Goal: Task Accomplishment & Management: Manage account settings

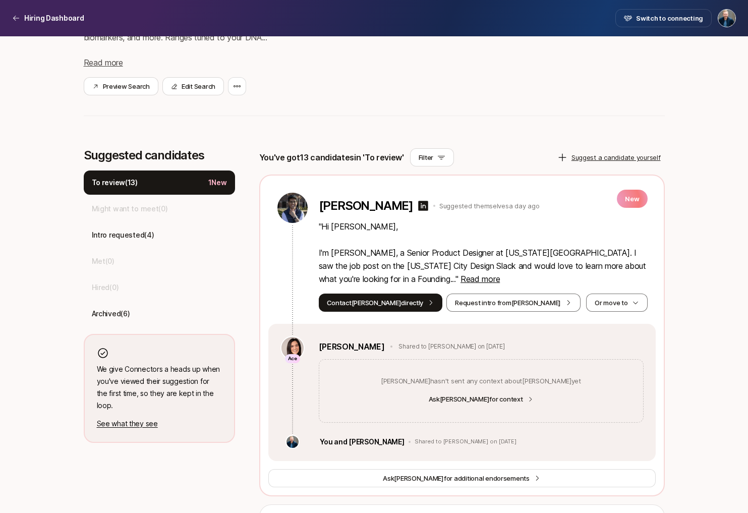
scroll to position [211, 0]
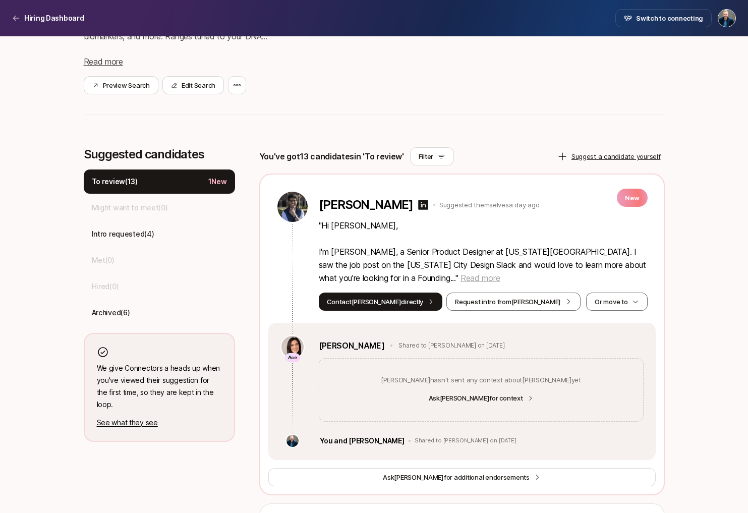
click at [460, 275] on span "Read more" at bounding box center [479, 278] width 39 height 10
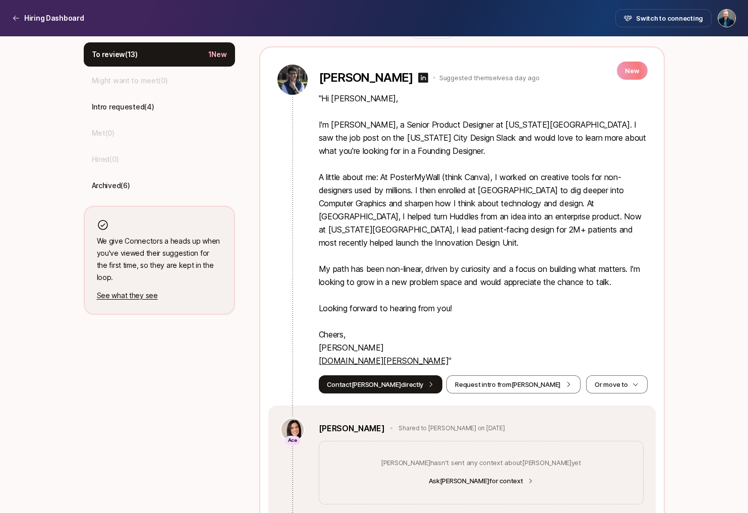
scroll to position [340, 0]
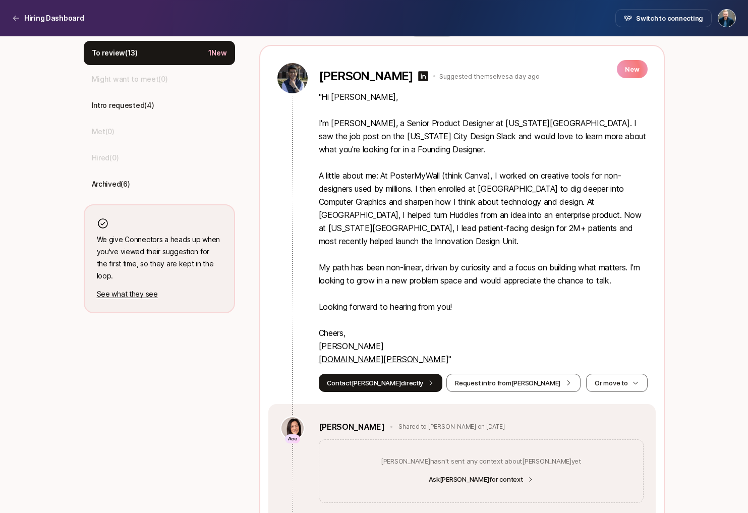
click at [367, 360] on link "[DOMAIN_NAME][PERSON_NAME]" at bounding box center [384, 359] width 130 height 10
click at [618, 378] on button "Or move to" at bounding box center [616, 383] width 61 height 18
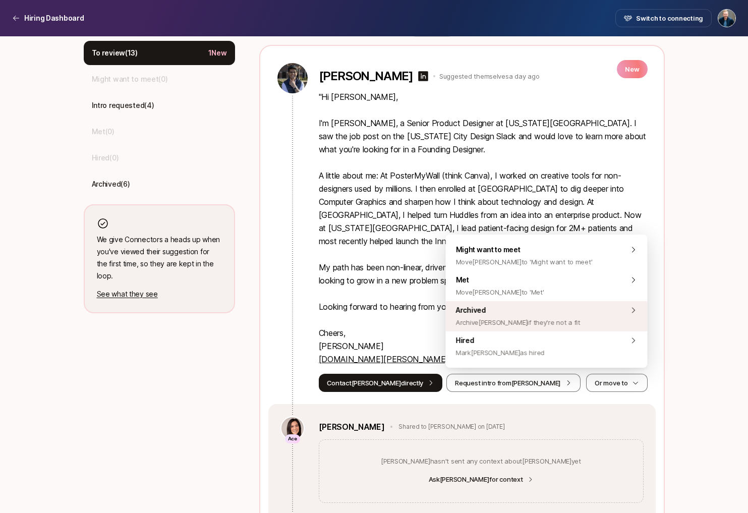
click at [559, 320] on div "Archived Archive [PERSON_NAME] if they're not a fit" at bounding box center [547, 316] width 202 height 30
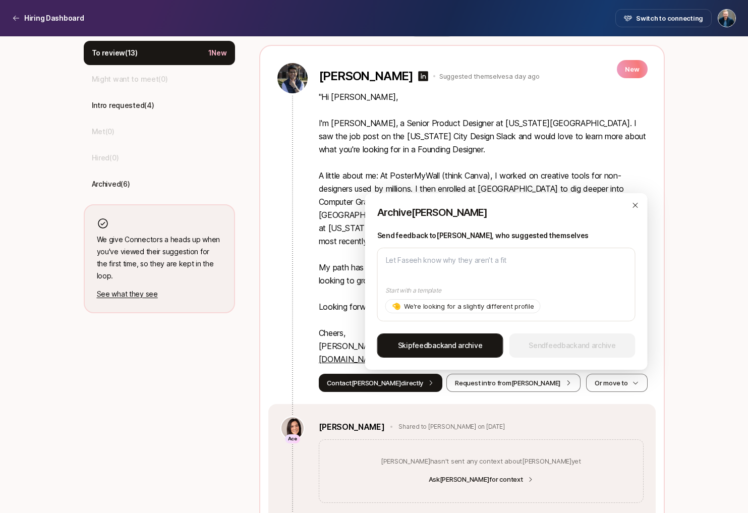
click at [451, 343] on span "Skip feedback and archive" at bounding box center [440, 345] width 85 height 12
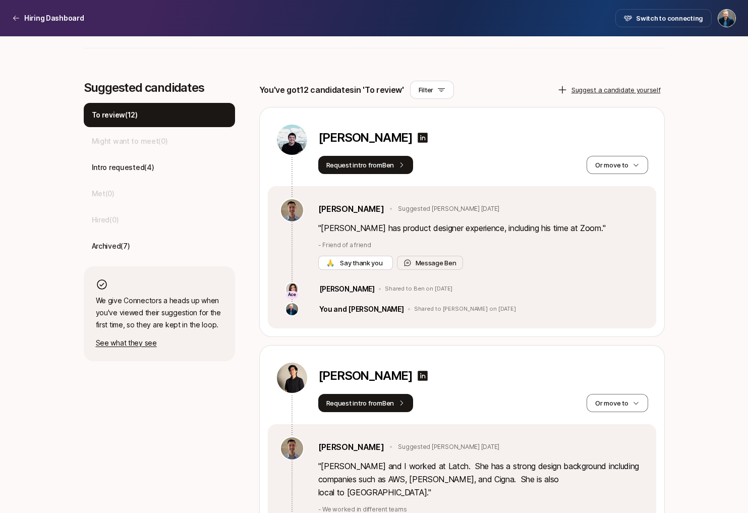
scroll to position [274, 0]
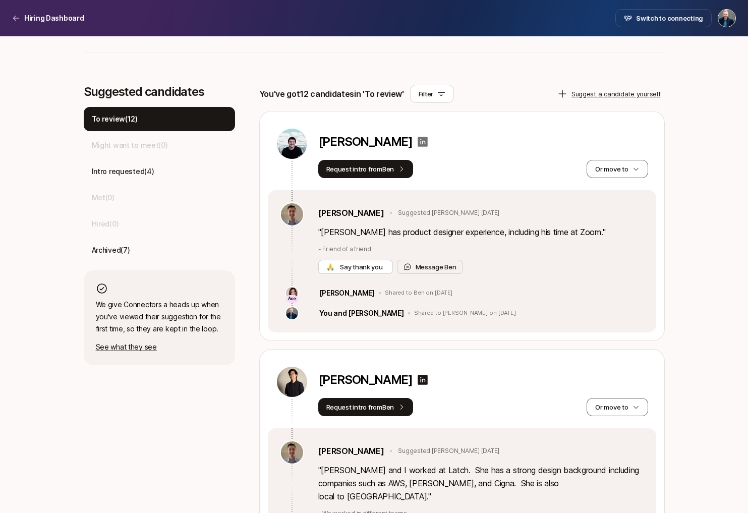
click at [418, 141] on icon at bounding box center [423, 142] width 10 height 10
click at [626, 161] on button "Or move to" at bounding box center [616, 169] width 61 height 18
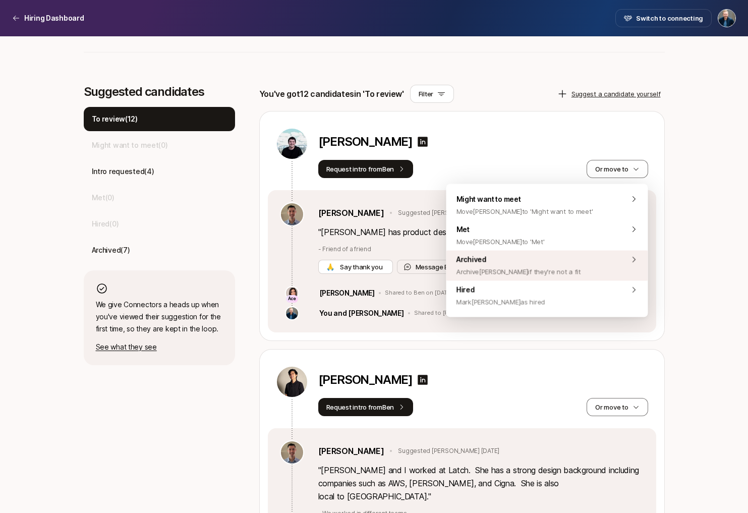
click at [557, 264] on div "Archived Archive [PERSON_NAME] if they're not a fit" at bounding box center [547, 266] width 202 height 30
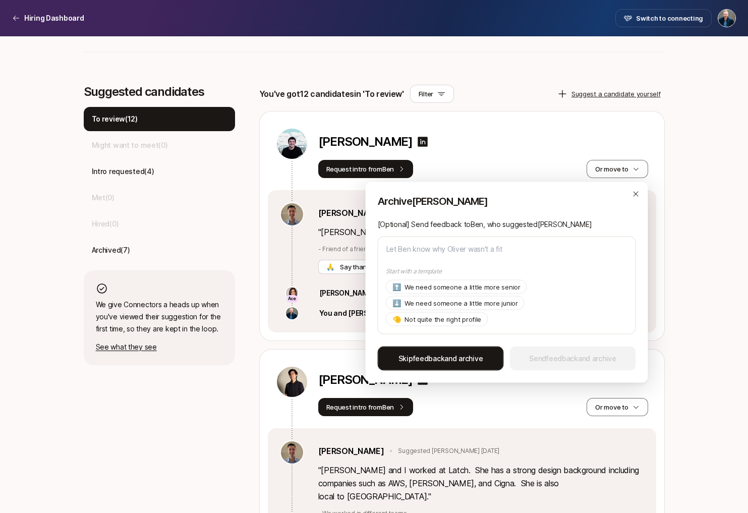
click at [458, 364] on button "Skip feedback and archive" at bounding box center [441, 358] width 126 height 24
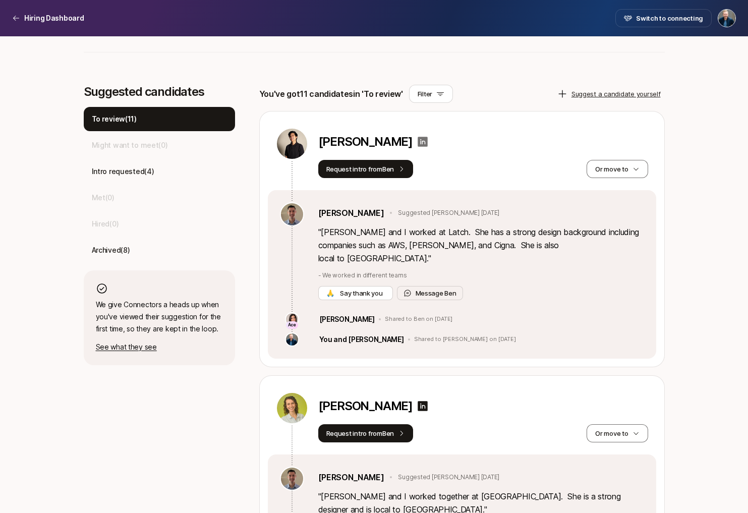
click at [418, 143] on icon at bounding box center [423, 142] width 10 height 10
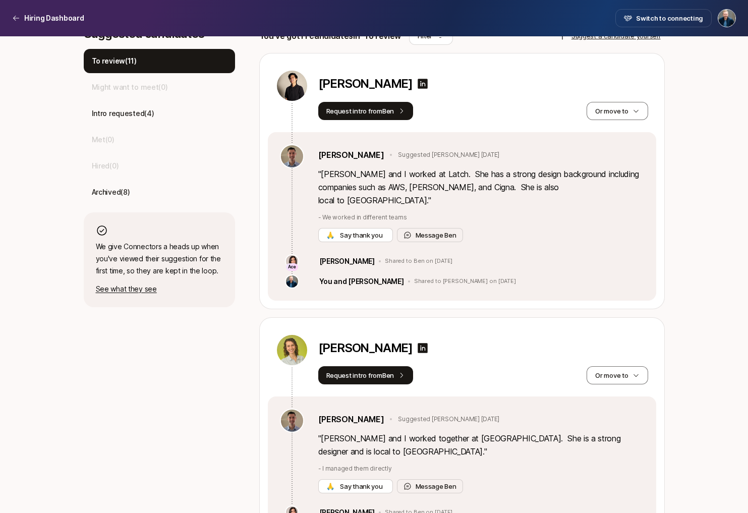
scroll to position [333, 0]
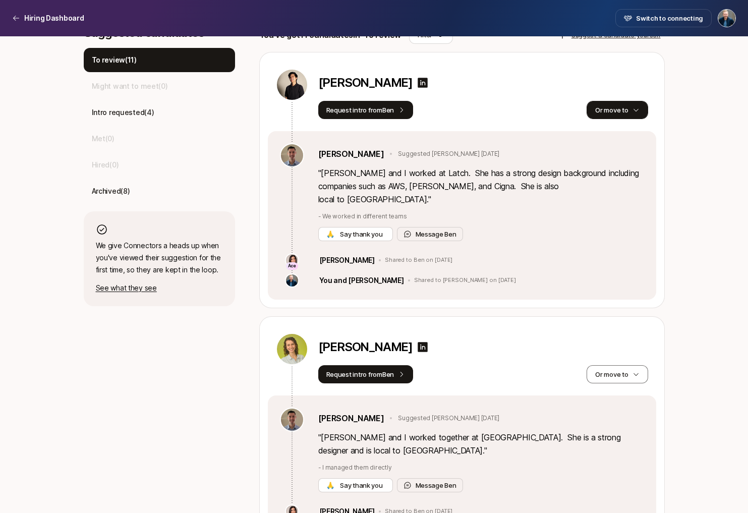
click at [616, 109] on button "Or move to" at bounding box center [616, 110] width 61 height 18
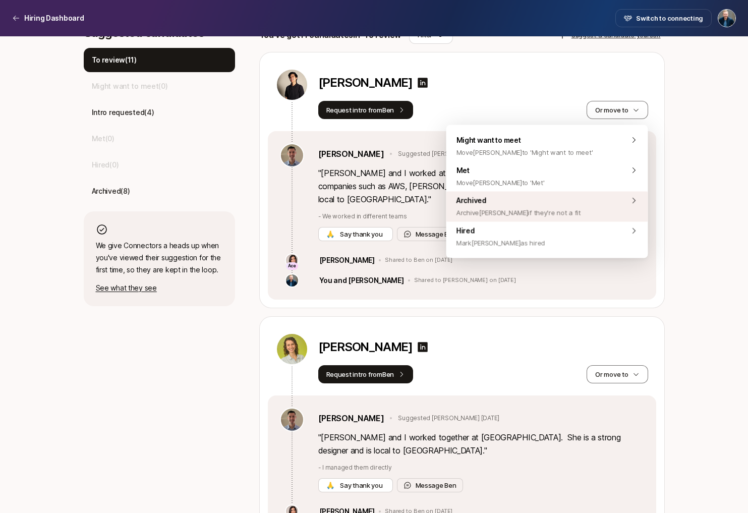
click at [554, 195] on span "Archived Archive [PERSON_NAME] if they're not a fit" at bounding box center [518, 207] width 125 height 24
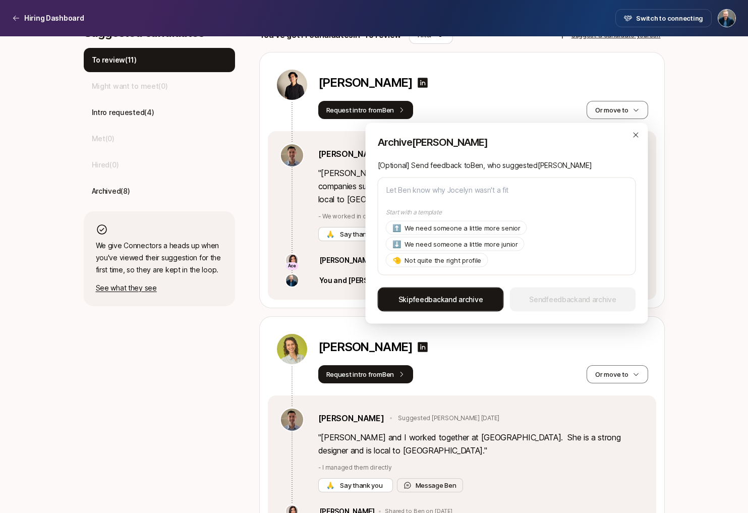
click at [461, 297] on span "Skip feedback and archive" at bounding box center [440, 299] width 85 height 12
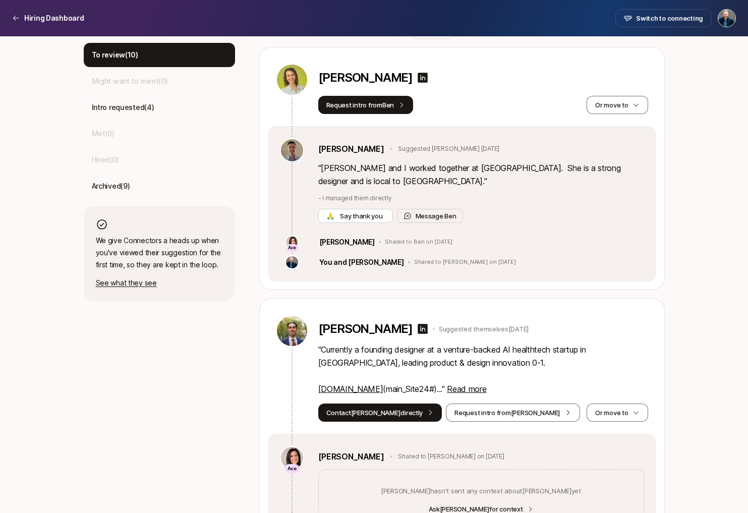
scroll to position [301, 0]
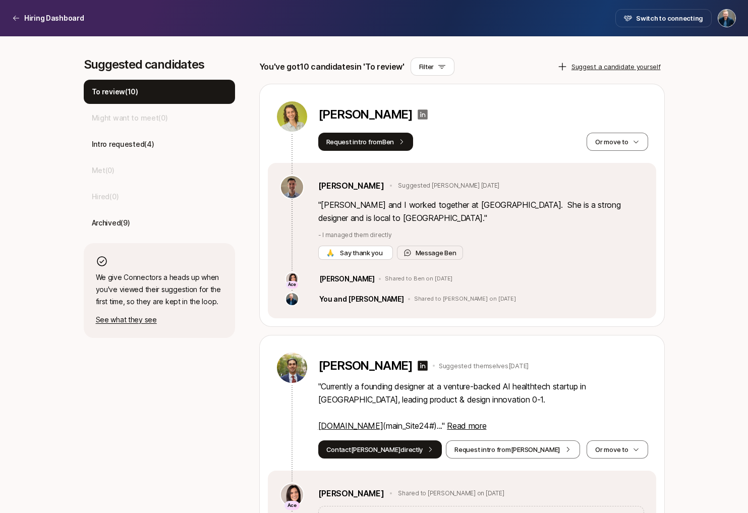
click at [428, 114] on icon at bounding box center [423, 114] width 10 height 10
click at [497, 205] on p "" [PERSON_NAME] and I worked together at [GEOGRAPHIC_DATA]. She is a strong des…" at bounding box center [481, 211] width 326 height 26
click at [432, 246] on button "Message [PERSON_NAME]" at bounding box center [430, 253] width 66 height 14
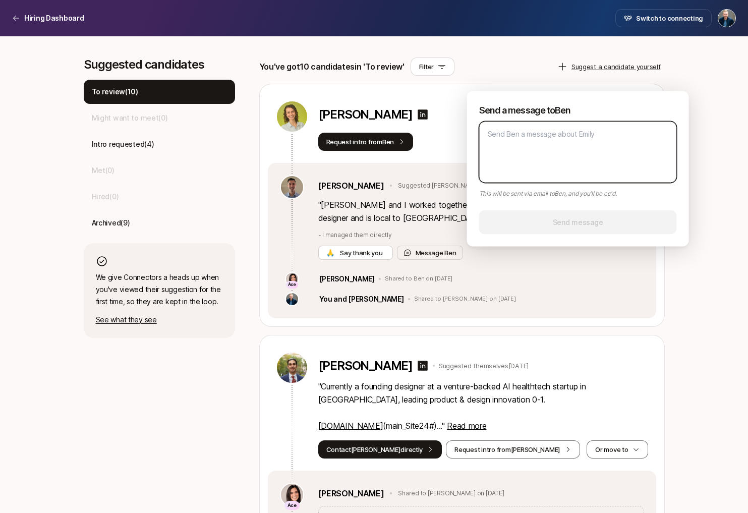
click at [517, 164] on textarea at bounding box center [578, 153] width 198 height 62
type textarea "x"
type textarea "T"
type textarea "x"
type textarea "Th"
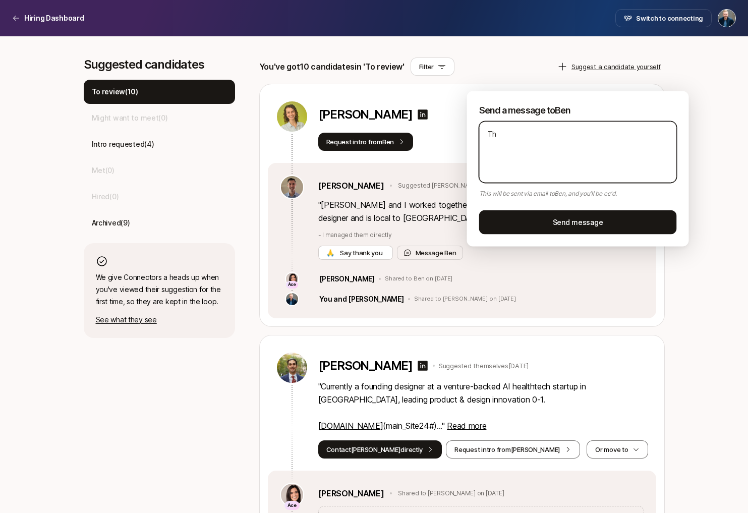
type textarea "x"
type textarea "Tha"
type textarea "x"
type textarea "Than"
type textarea "x"
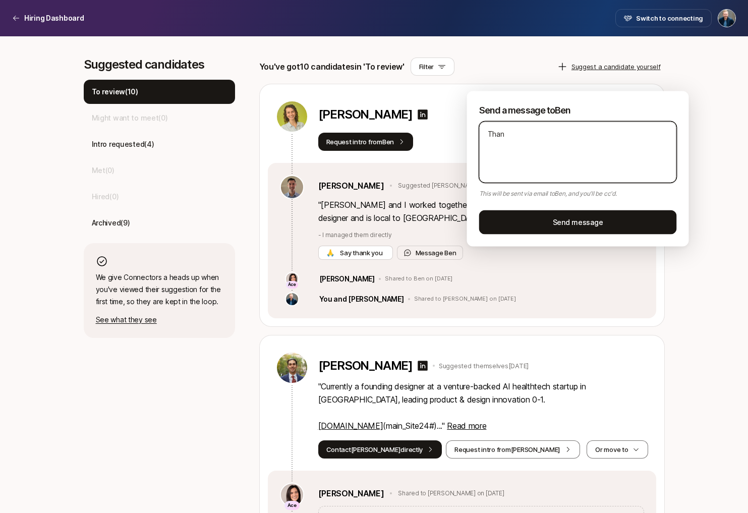
type textarea "Thank"
type textarea "x"
type textarea "Thanks"
type textarea "x"
type textarea "Thanks"
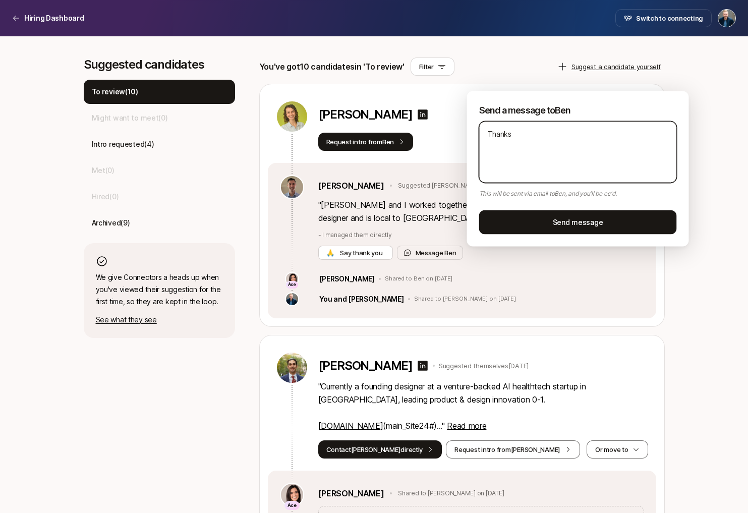
type textarea "x"
type textarea "Thanks b"
type textarea "x"
type textarea "Thanks"
type textarea "x"
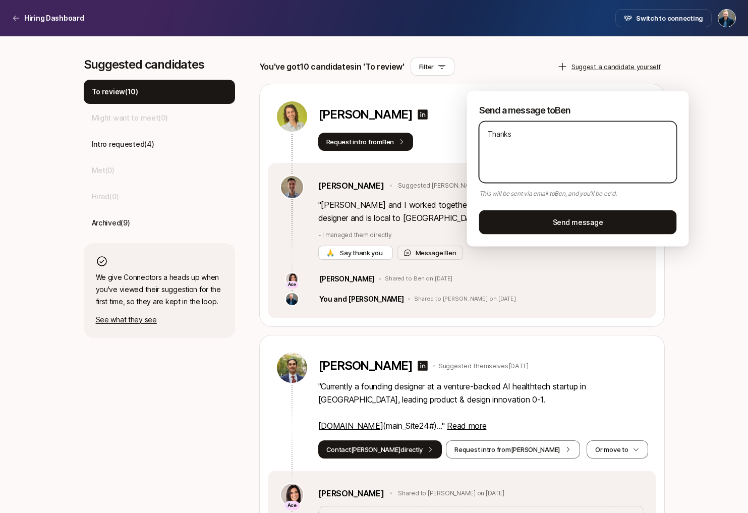
type textarea "Thanks B"
type textarea "x"
type textarea "Thanks Be"
type textarea "x"
type textarea "Thanks [PERSON_NAME]"
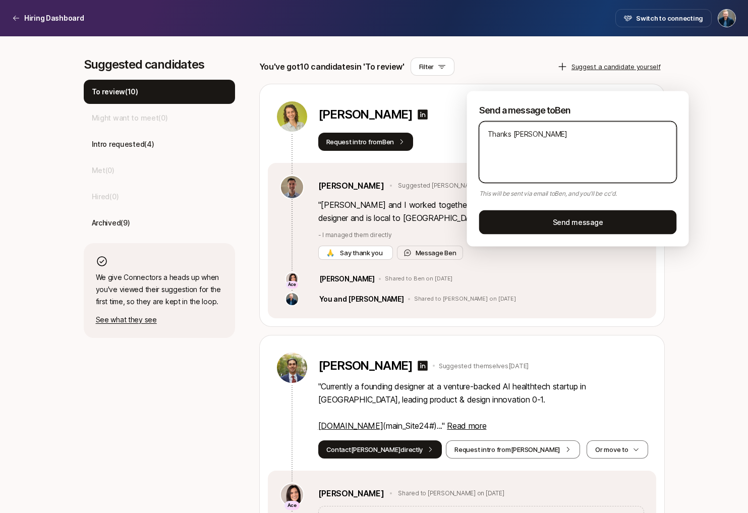
type textarea "x"
type textarea "Thanks [PERSON_NAME]!"
type textarea "x"
type textarea "Thanks [PERSON_NAME]!"
type textarea "x"
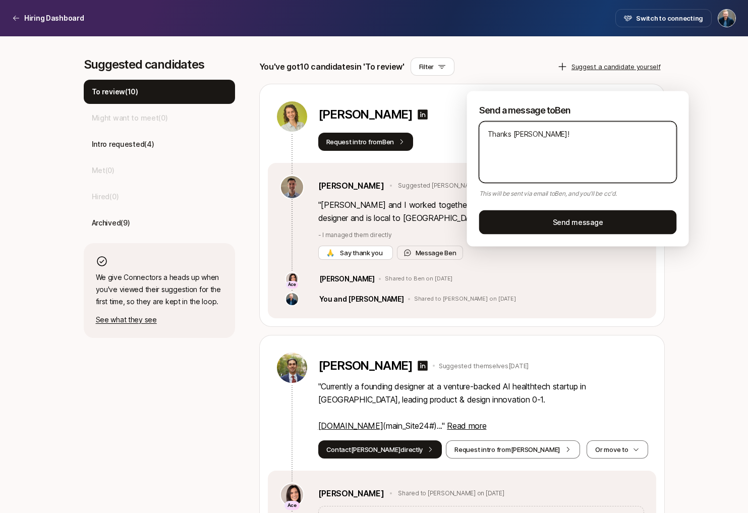
type textarea "Thanks [PERSON_NAME]! I"
type textarea "x"
type textarea "Thanks [PERSON_NAME]! I"
type textarea "x"
type textarea "Thanks [PERSON_NAME]! I c"
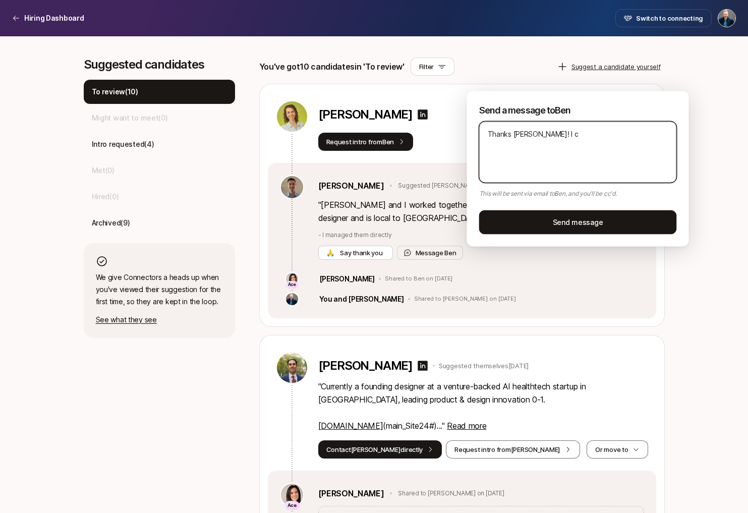
type textarea "x"
type textarea "Thanks [PERSON_NAME]! I ca"
type textarea "x"
type textarea "Thanks [PERSON_NAME]! I can'"
type textarea "x"
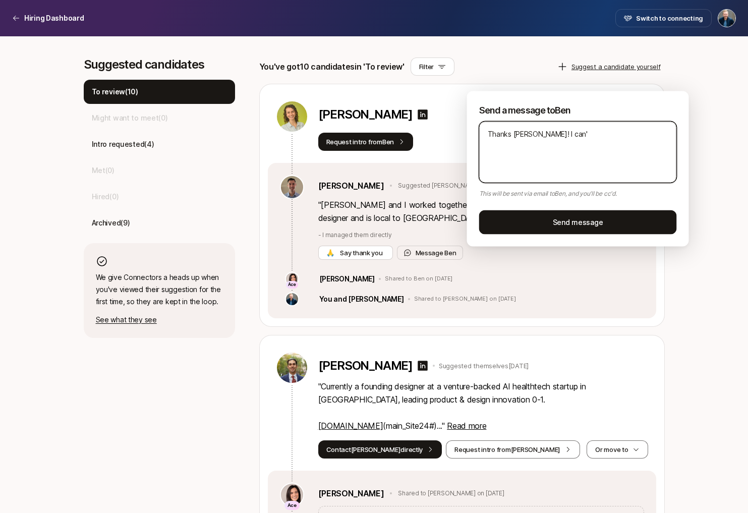
type textarea "Thanks [PERSON_NAME]! I can't"
type textarea "x"
type textarea "Thanks [PERSON_NAME]! I can't"
type textarea "x"
type textarea "Thanks [PERSON_NAME]! I can't f"
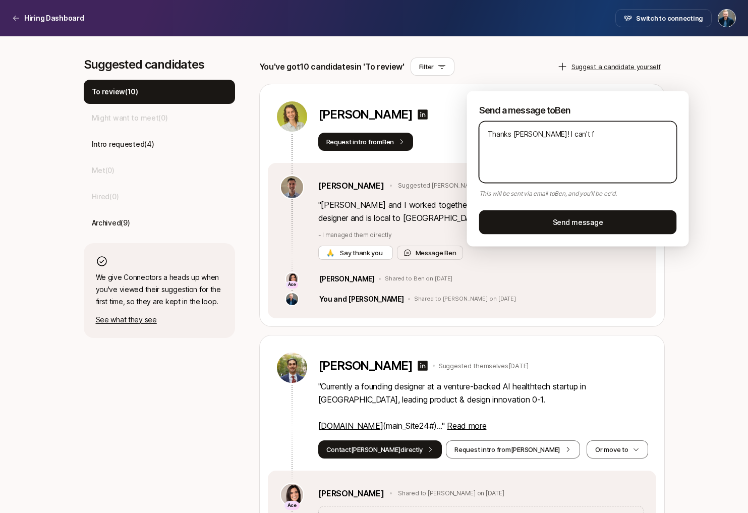
type textarea "x"
type textarea "Thanks [PERSON_NAME]! I can't fi"
type textarea "x"
type textarea "Thanks [PERSON_NAME]! I can't fin"
type textarea "x"
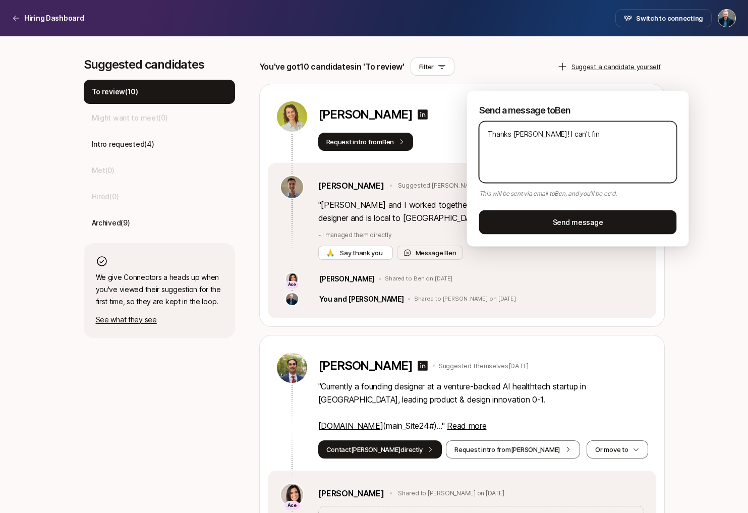
type textarea "Thanks [PERSON_NAME]! I can't find"
type textarea "x"
type textarea "Thanks [PERSON_NAME]! I can't find"
type textarea "x"
type textarea "Thanks [PERSON_NAME]! I can't find"
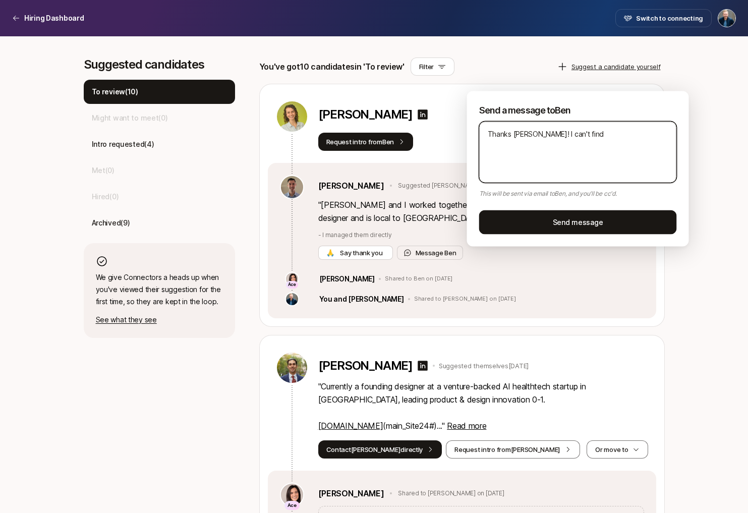
type textarea "x"
type textarea "Thanks [PERSON_NAME]! I can't fin"
type textarea "x"
type textarea "Thanks [PERSON_NAME]! I can't fi"
type textarea "x"
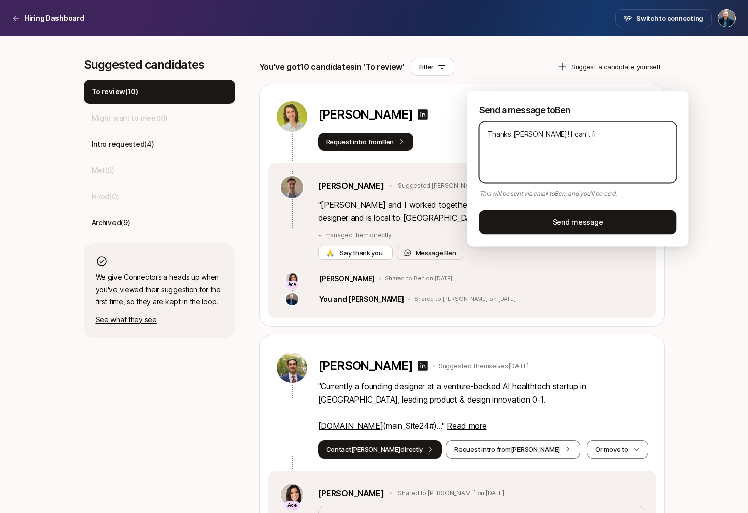
type textarea "Thanks [PERSON_NAME]! I can't f"
type textarea "x"
type textarea "Thanks [PERSON_NAME]! I can't"
type textarea "x"
type textarea "Thanks [PERSON_NAME]! I can't s"
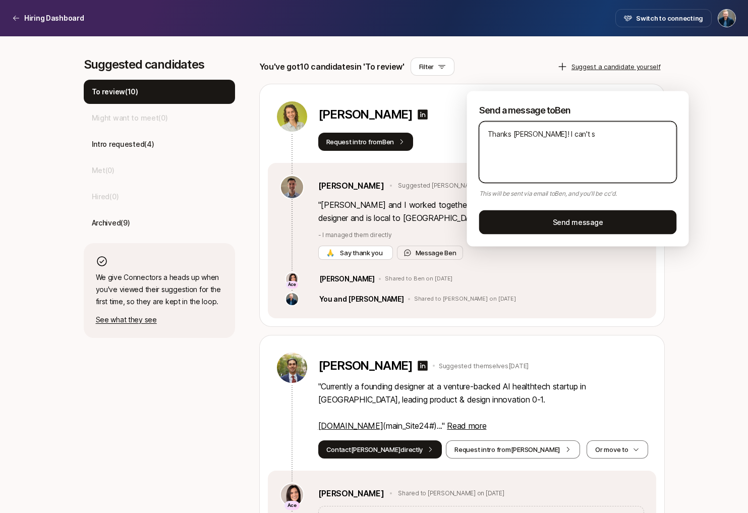
type textarea "x"
type textarea "Thanks [PERSON_NAME]! I can't se"
type textarea "x"
type textarea "Thanks [PERSON_NAME]! I can't see"
type textarea "x"
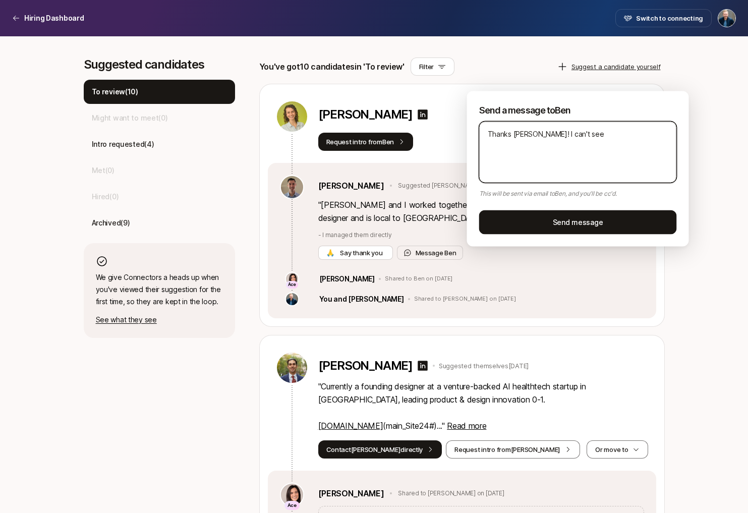
type textarea "Thanks [PERSON_NAME]! I can't seem"
type textarea "x"
type textarea "Thanks [PERSON_NAME]! I can't seem"
type textarea "x"
type textarea "Thanks [PERSON_NAME]! I can't seem t"
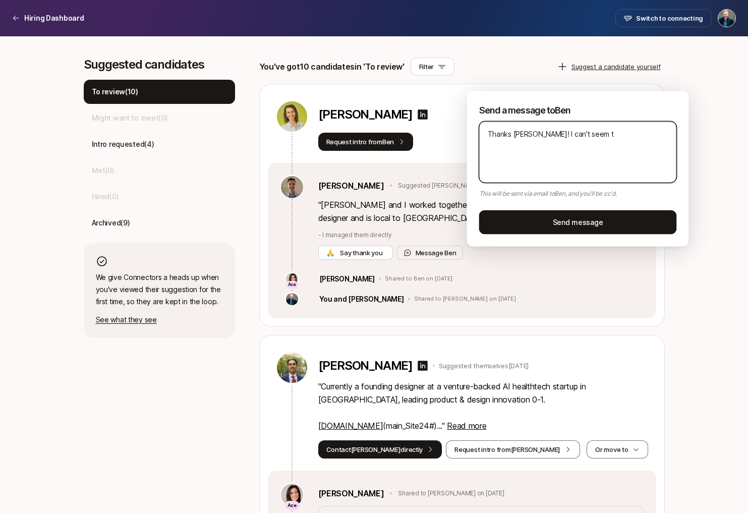
type textarea "x"
type textarea "Thanks [PERSON_NAME]! I can't seem to"
type textarea "x"
type textarea "Thanks [PERSON_NAME]! I can't seem to"
type textarea "x"
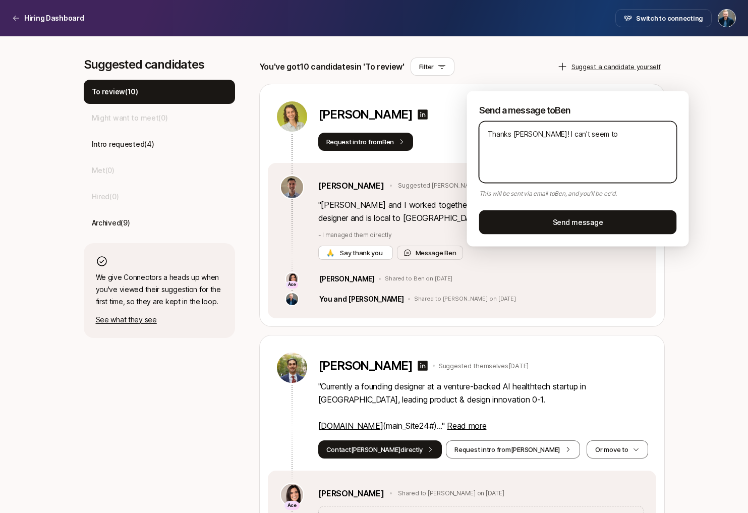
type textarea "Thanks [PERSON_NAME]! I can't seem to f"
type textarea "x"
type textarea "Thanks [PERSON_NAME]! I can't seem to fi"
type textarea "x"
type textarea "Thanks [PERSON_NAME]! I can't seem to fin"
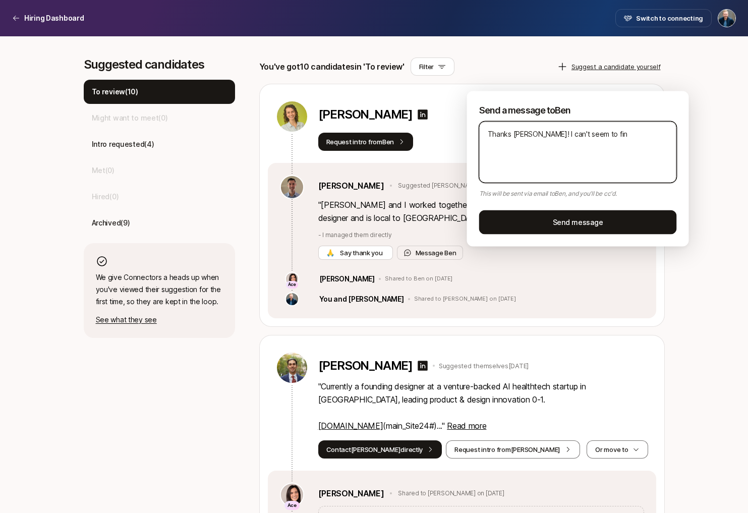
type textarea "x"
type textarea "Thanks [PERSON_NAME]! I can't seem to find"
type textarea "x"
type textarea "Thanks [PERSON_NAME]! I can't seem to find"
type textarea "x"
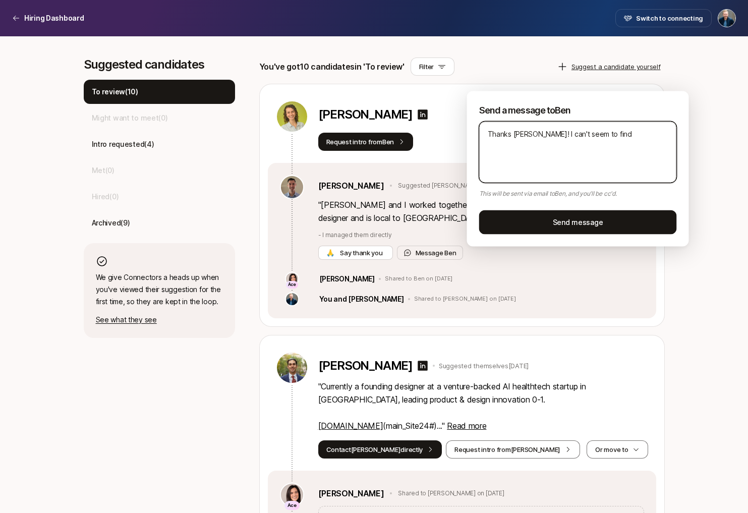
type textarea "Thanks [PERSON_NAME]! I can't seem to find a"
type textarea "x"
type textarea "Thanks [PERSON_NAME]! I can't seem to find an"
type textarea "x"
type textarea "Thanks [PERSON_NAME]! I can't seem to find any"
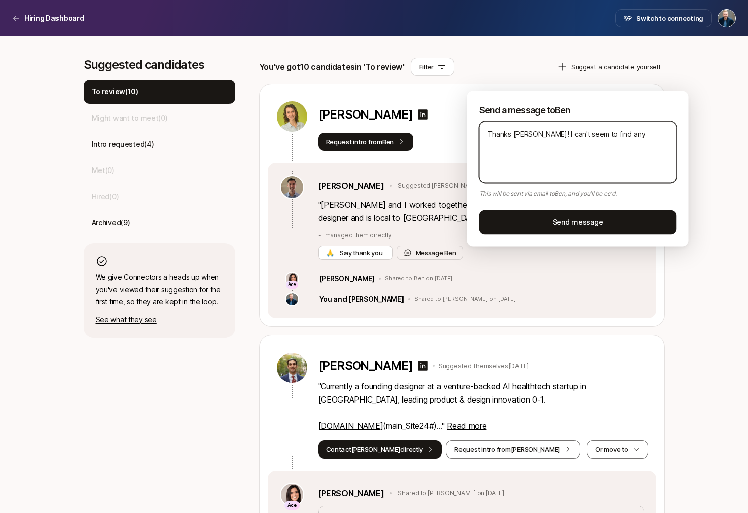
type textarea "x"
type textarea "Thanks [PERSON_NAME]! I can't seem to find any"
type textarea "x"
type textarea "Thanks [PERSON_NAME]! I can't seem to find any o"
type textarea "x"
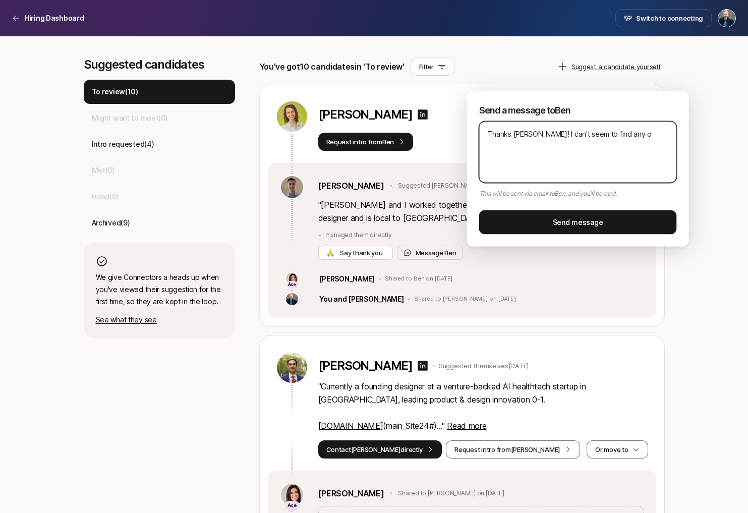
type textarea "Thanks [PERSON_NAME]! I can't seem to find any of"
type textarea "x"
type textarea "Thanks [PERSON_NAME]! I can't seem to find any of"
type textarea "x"
type textarea "Thanks [PERSON_NAME]! I can't seem to find any of h"
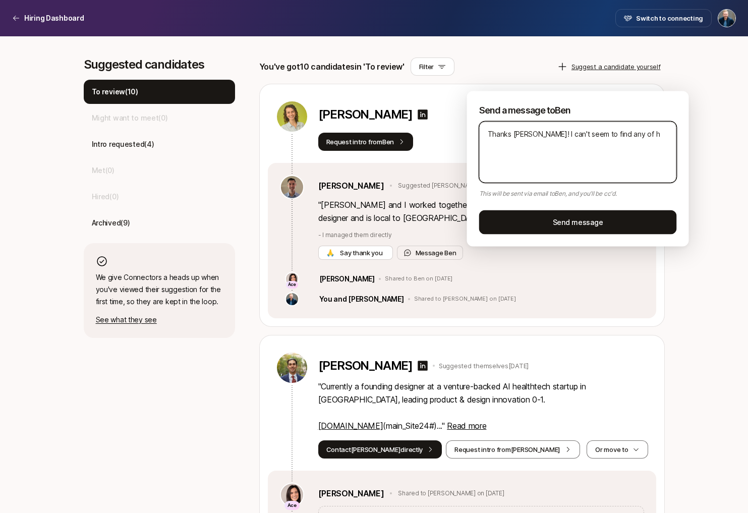
type textarea "x"
type textarea "Thanks [PERSON_NAME]! I can't seem to find any of he"
type textarea "x"
type textarea "Thanks [PERSON_NAME]! I can't seem to find any of her"
type textarea "x"
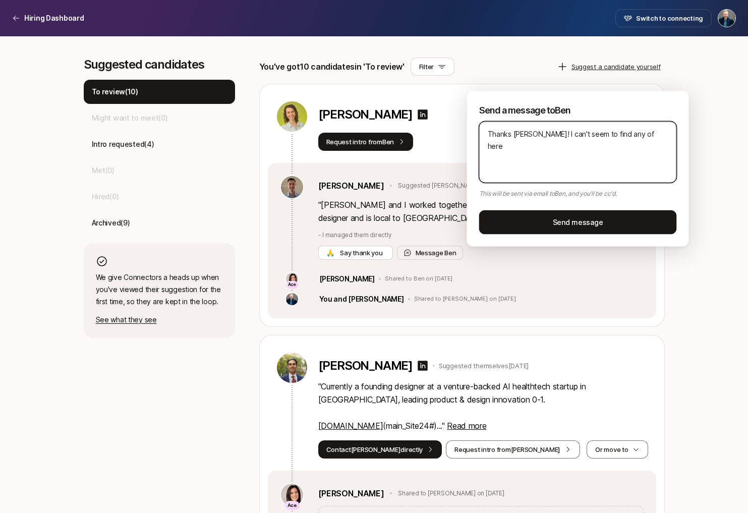
type textarea "Thanks [PERSON_NAME]! I can't seem to find any of here"
type textarea "x"
type textarea "Thanks [PERSON_NAME]! I can't seem to find any of here"
type textarea "x"
type textarea "Thanks [PERSON_NAME]! I can't seem to find any of her"
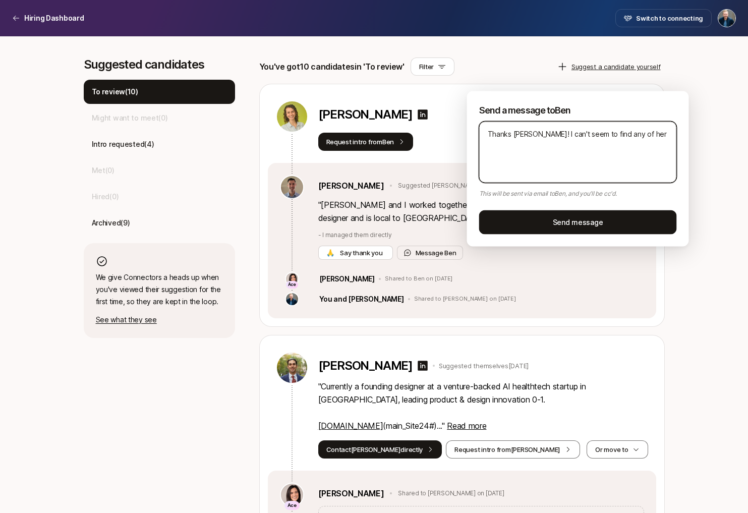
type textarea "x"
type textarea "Thanks [PERSON_NAME]! I can't seem to find any of her"
type textarea "x"
type textarea "Thanks [PERSON_NAME]! I can't seem to find any of her w"
type textarea "x"
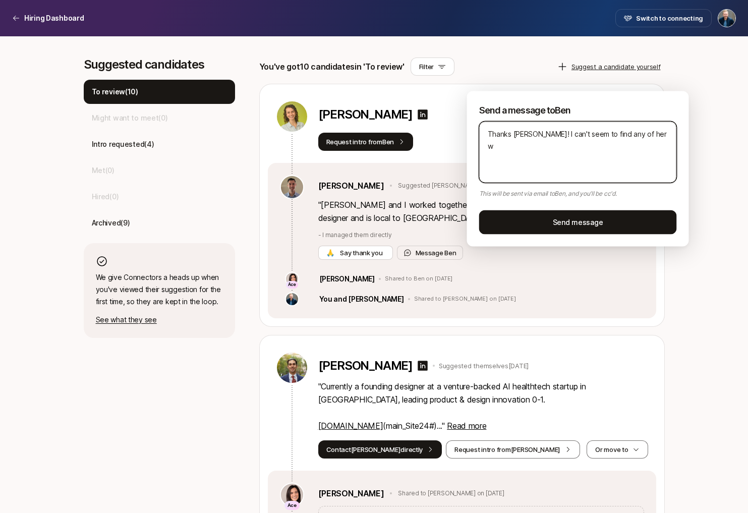
type textarea "Thanks [PERSON_NAME]! I can't seem to find any of her wo"
type textarea "x"
type textarea "Thanks [PERSON_NAME]! I can't seem to find any of her work"
type textarea "x"
type textarea "Thanks [PERSON_NAME]! I can't seem to find any of her work"
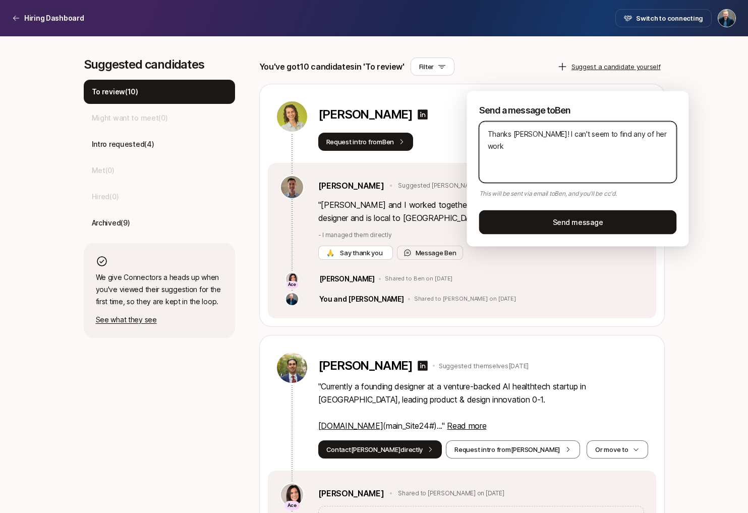
type textarea "x"
type textarea "Thanks [PERSON_NAME]! I can't seem to find any of her work a"
type textarea "x"
type textarea "Thanks [PERSON_NAME]! I can't seem to find any of her work an"
type textarea "x"
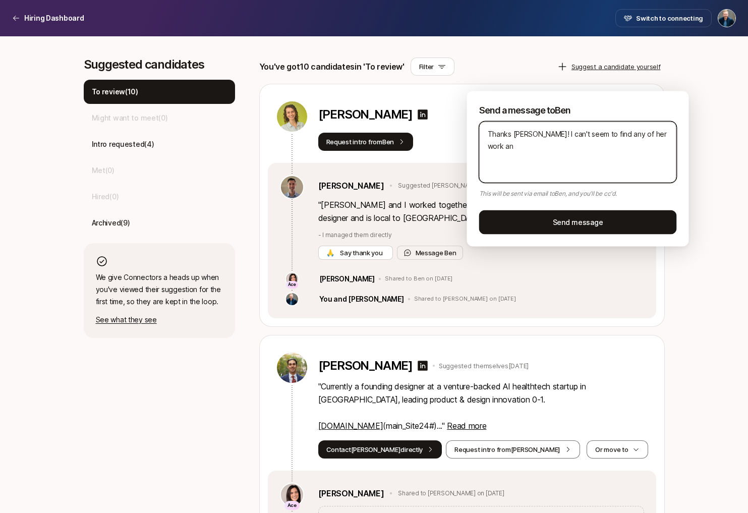
type textarea "Thanks [PERSON_NAME]! I can't seem to find any of her work any"
type textarea "x"
type textarea "Thanks [PERSON_NAME]! I can't seem to find any of her work anyw"
type textarea "x"
type textarea "Thanks [PERSON_NAME]! I can't seem to find any of her work anywh"
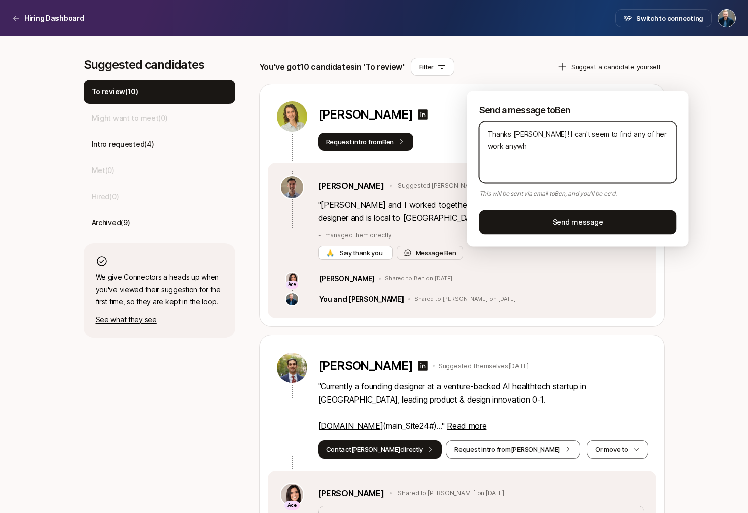
type textarea "x"
type textarea "Thanks [PERSON_NAME]! I can't seem to find any of her work anywhe"
type textarea "x"
type textarea "Thanks [PERSON_NAME]! I can't seem to find any of her work anywher"
type textarea "x"
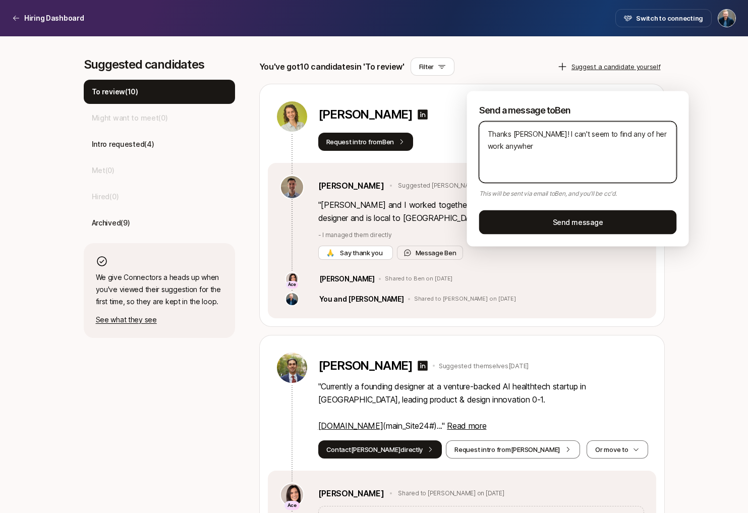
type textarea "Thanks [PERSON_NAME]! I can't seem to find any of her work anywhere"
type textarea "x"
type textarea "Thanks [PERSON_NAME]! I can't seem to find any of her work anywhere."
type textarea "x"
type textarea "Thanks [PERSON_NAME]! I can't seem to find any of her work anywhere."
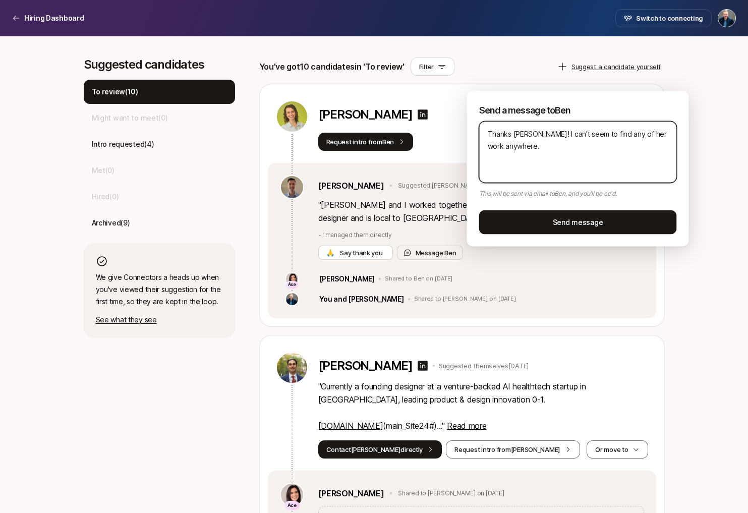
type textarea "x"
type textarea "Thanks [PERSON_NAME]! I can't seem to find any of her work anywhere. A"
type textarea "x"
type textarea "Thanks [PERSON_NAME]! I can't seem to find any of her work anywhere. An"
type textarea "x"
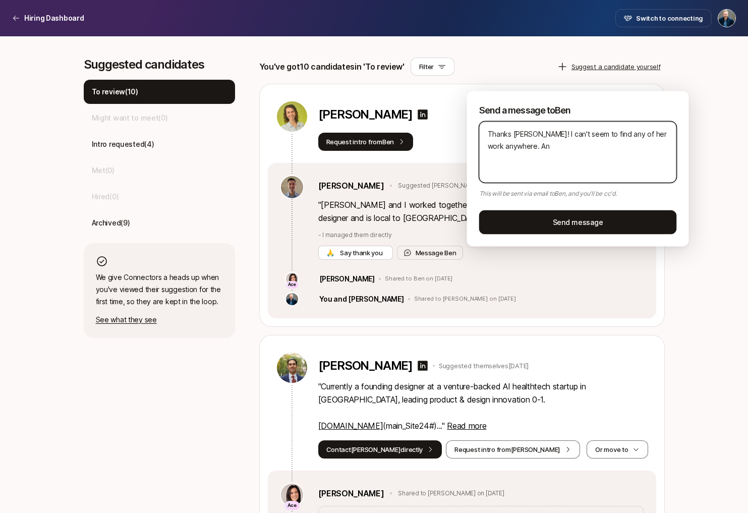
type textarea "Thanks [PERSON_NAME]! I can't seem to find any of her work anywhere. Any"
type textarea "x"
type textarea "Thanks [PERSON_NAME]! I can't seem to find any of her work anywhere. Anyt"
type textarea "x"
type textarea "Thanks [PERSON_NAME]! I can't seem to find any of her work anywhere. Anyth"
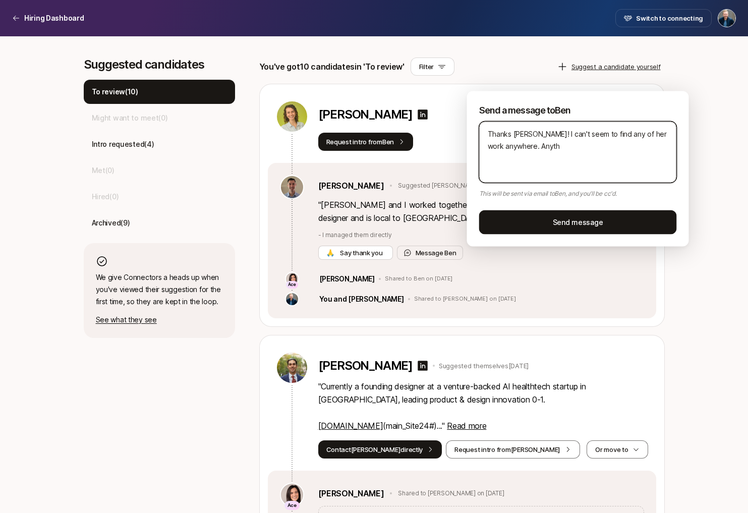
type textarea "x"
type textarea "Thanks [PERSON_NAME]! I can't seem to find any of her work anywhere. Anythi"
type textarea "x"
type textarea "Thanks [PERSON_NAME]! I can't seem to find any of her work anywhere. Anythin"
type textarea "x"
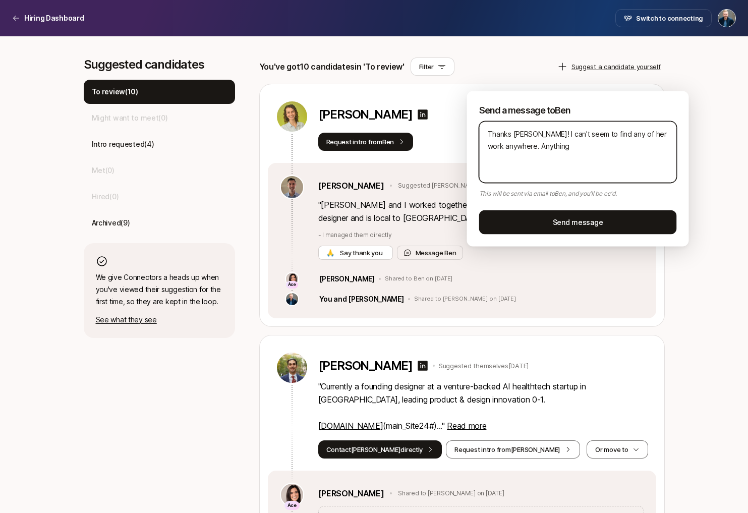
type textarea "Thanks [PERSON_NAME]! I can't seem to find any of her work anywhere. Anything"
type textarea "x"
type textarea "Thanks [PERSON_NAME]! I can't seem to find any of her work anywhere. Anything y"
type textarea "x"
type textarea "Thanks [PERSON_NAME]! I can't seem to find any of her work anywhere. Anything yo"
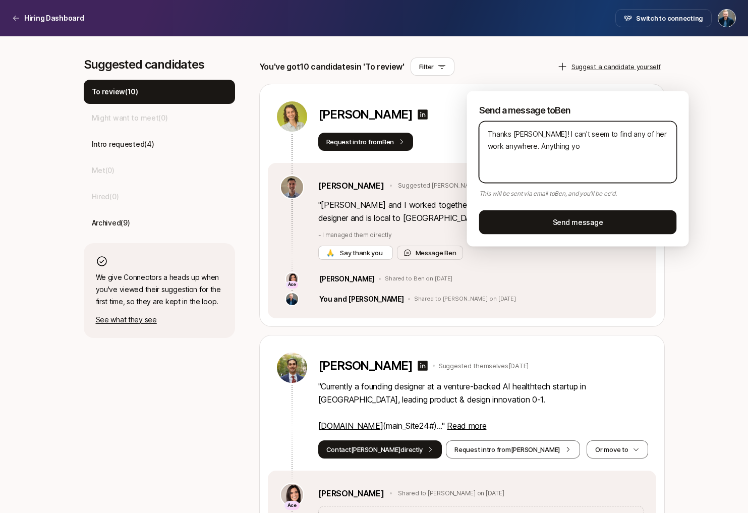
type textarea "x"
type textarea "Thanks [PERSON_NAME]! I can't seem to find any of her work anywhere. Anything y…"
type textarea "x"
type textarea "Thanks [PERSON_NAME]! I can't seem to find any of her work anywhere. Anything y…"
type textarea "x"
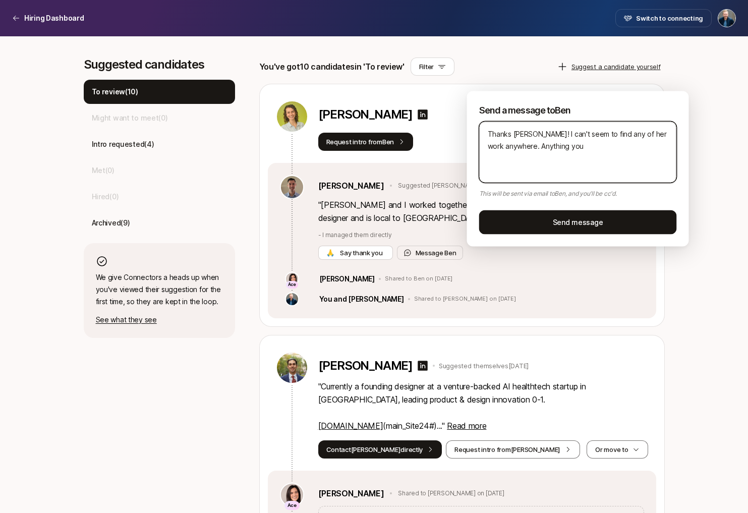
type textarea "Thanks [PERSON_NAME]! I can't seem to find any of her work anywhere. Anything y…"
type textarea "x"
type textarea "Thanks [PERSON_NAME]! I can't seem to find any of her work anywhere. Anything y…"
type textarea "x"
type textarea "Thanks [PERSON_NAME]! I can't seem to find any of her work anywhere. Anything y…"
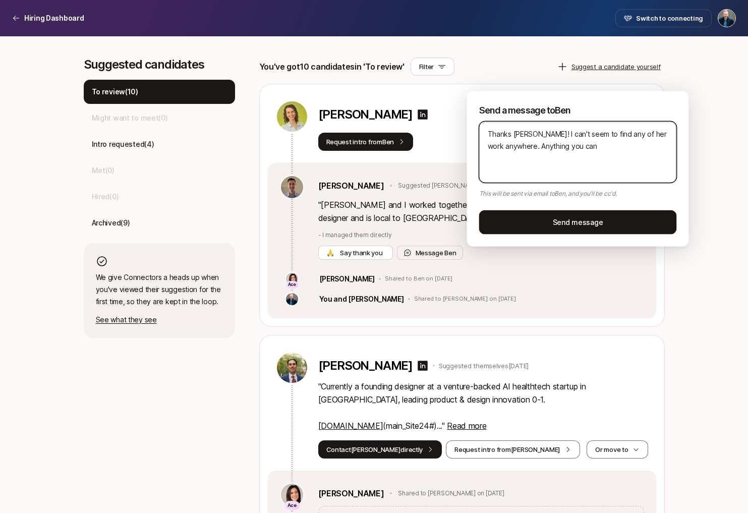
type textarea "x"
type textarea "Thanks [PERSON_NAME]! I can't seem to find any of her work anywhere. Anything y…"
type textarea "x"
type textarea "Thanks [PERSON_NAME]! I can't seem to find any of her work anywhere. Anything y…"
type textarea "x"
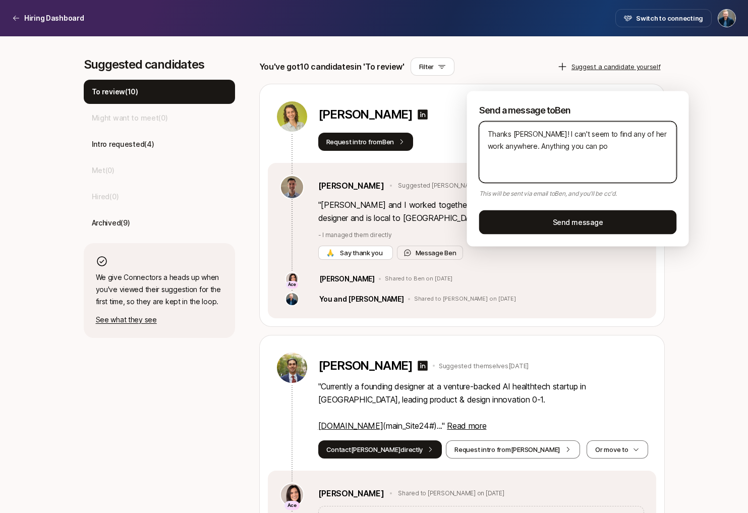
type textarea "Thanks [PERSON_NAME]! I can't seem to find any of her work anywhere. Anything y…"
type textarea "x"
type textarea "Thanks [PERSON_NAME]! I can't seem to find any of her work anywhere. Anything y…"
type textarea "x"
type textarea "Thanks [PERSON_NAME]! I can't seem to find any of her work anywhere. Anything y…"
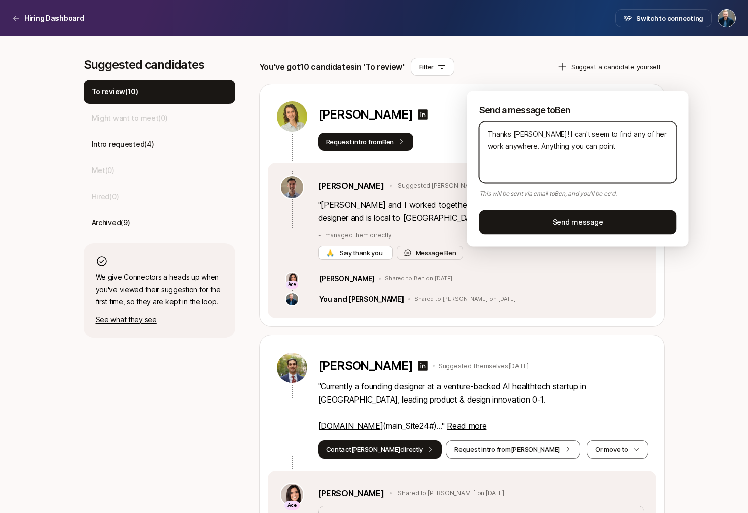
type textarea "x"
type textarea "Thanks [PERSON_NAME]! I can't seem to find any of her work anywhere. Anything y…"
type textarea "x"
type textarea "Thanks [PERSON_NAME]! I can't seem to find any of her work anywhere. Anything y…"
type textarea "x"
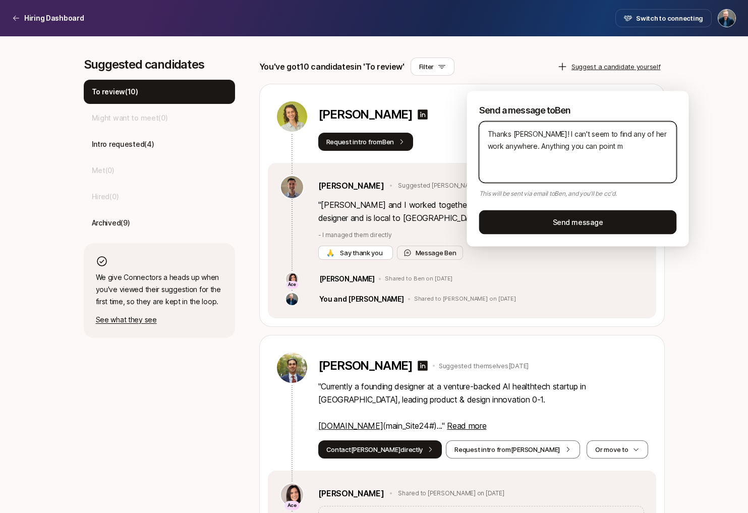
type textarea "Thanks [PERSON_NAME]! I can't seem to find any of her work anywhere. Anything y…"
type textarea "x"
type textarea "Thanks [PERSON_NAME]! I can't seem to find any of her work anywhere. Anything y…"
type textarea "x"
type textarea "Thanks [PERSON_NAME]! I can't seem to find any of her work anywhere. Anything y…"
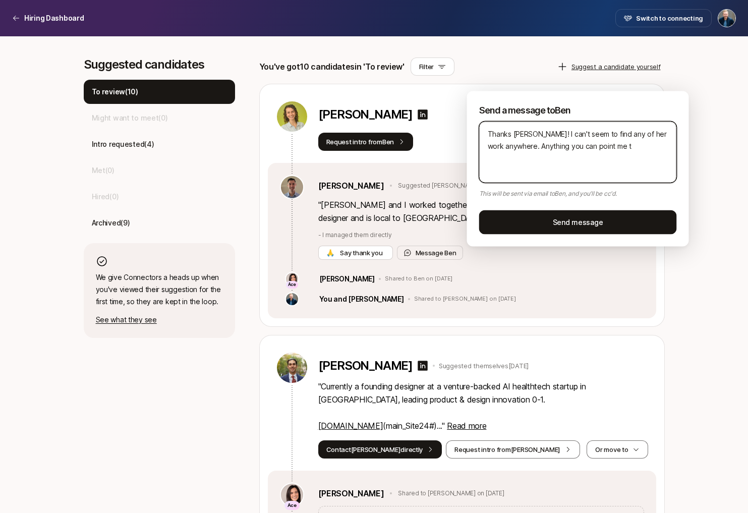
type textarea "x"
type textarea "Thanks [PERSON_NAME]! I can't seem to find any of her work anywhere. Anything y…"
type textarea "x"
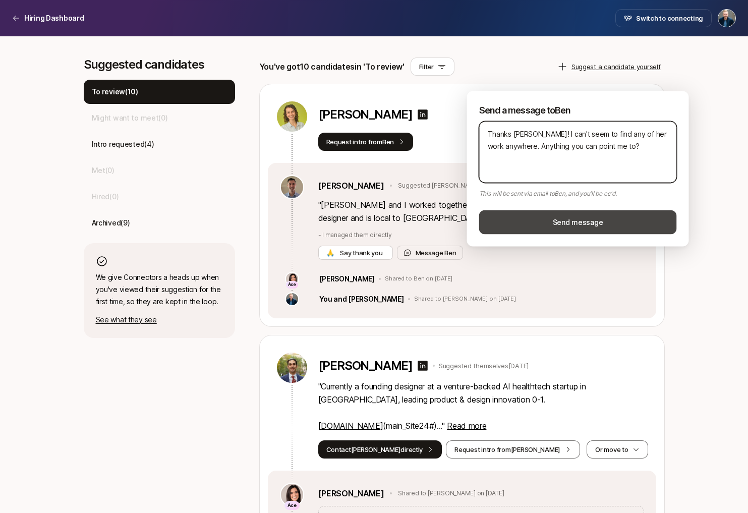
type textarea "Thanks [PERSON_NAME]! I can't seem to find any of her work anywhere. Anything y…"
click at [576, 223] on button "Send message" at bounding box center [578, 222] width 198 height 24
type textarea "x"
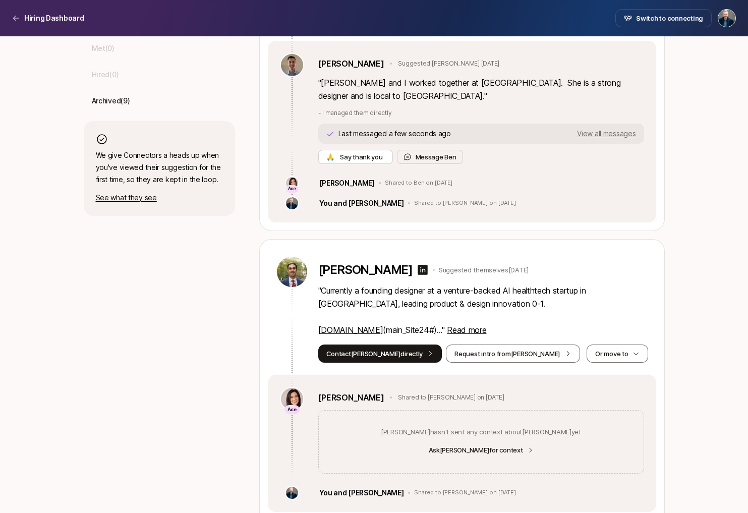
scroll to position [488, 0]
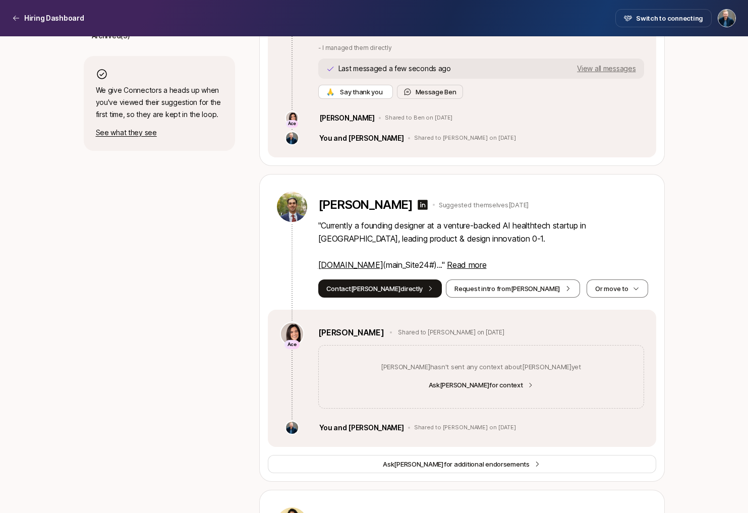
click at [353, 260] on link "[DOMAIN_NAME]" at bounding box center [350, 265] width 65 height 10
click at [388, 279] on button "Contact [PERSON_NAME] directly" at bounding box center [380, 288] width 124 height 18
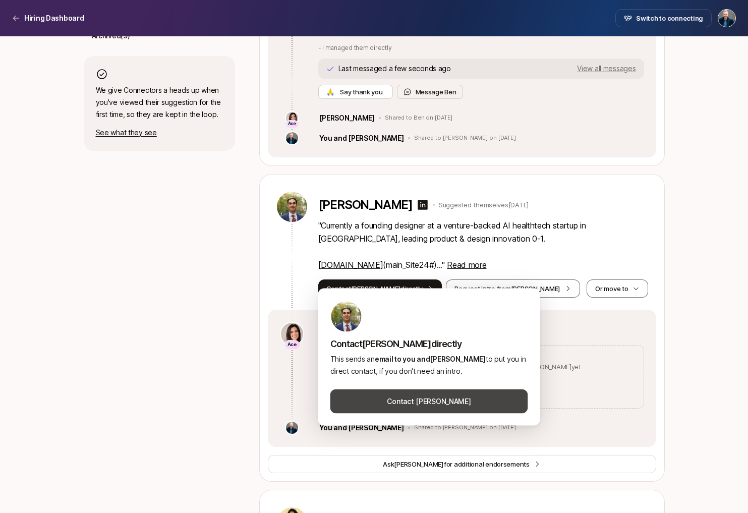
click at [404, 400] on button "Contact [PERSON_NAME]" at bounding box center [429, 401] width 198 height 24
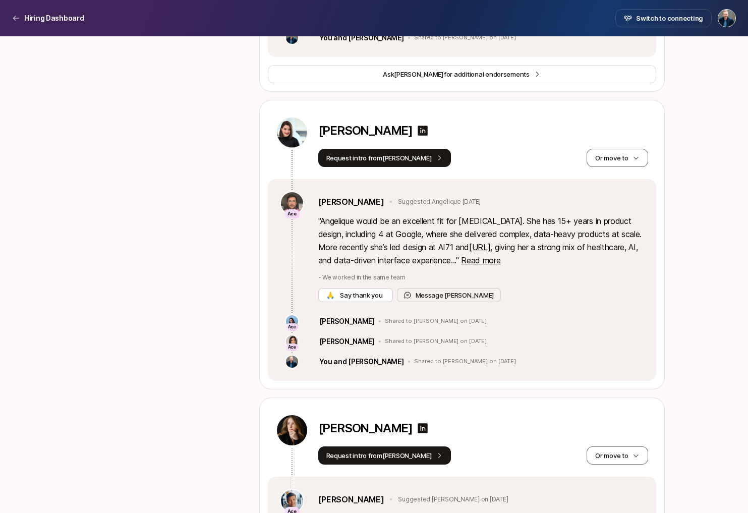
scroll to position [891, 0]
click at [469, 242] on link "[URL]" at bounding box center [479, 247] width 21 height 10
click at [428, 125] on icon at bounding box center [423, 130] width 10 height 10
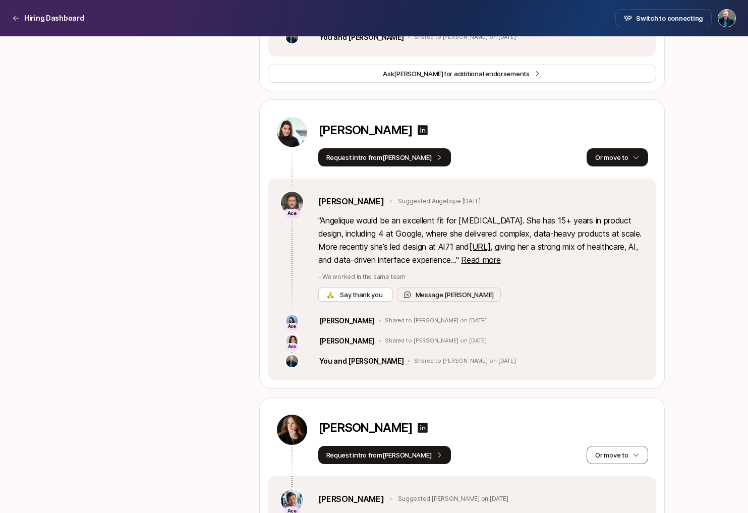
click at [619, 148] on button "Or move to" at bounding box center [616, 157] width 61 height 18
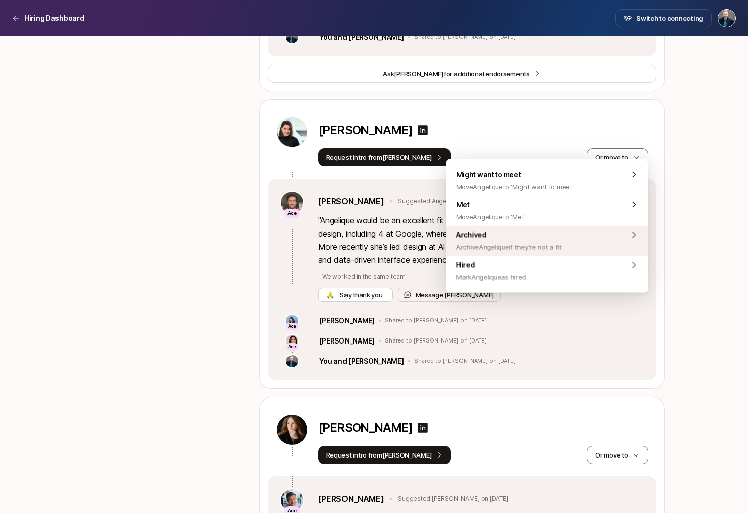
click at [524, 237] on span "Archived Archive Angelique if they're not a fit" at bounding box center [508, 241] width 105 height 24
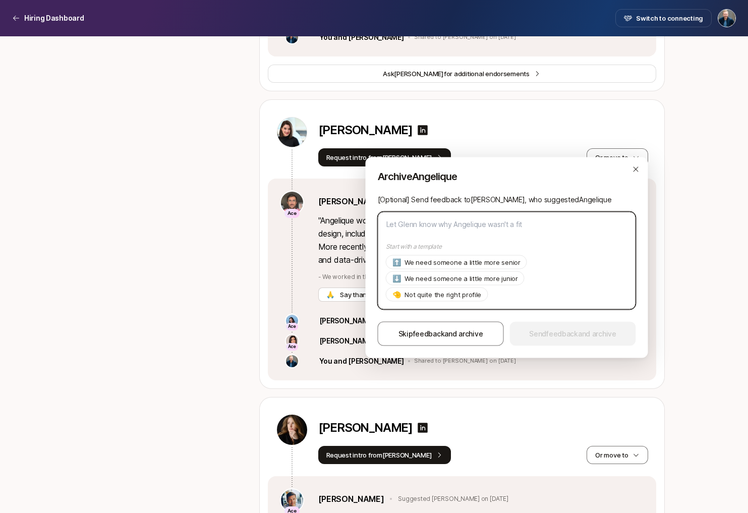
click at [468, 234] on textarea at bounding box center [507, 261] width 258 height 98
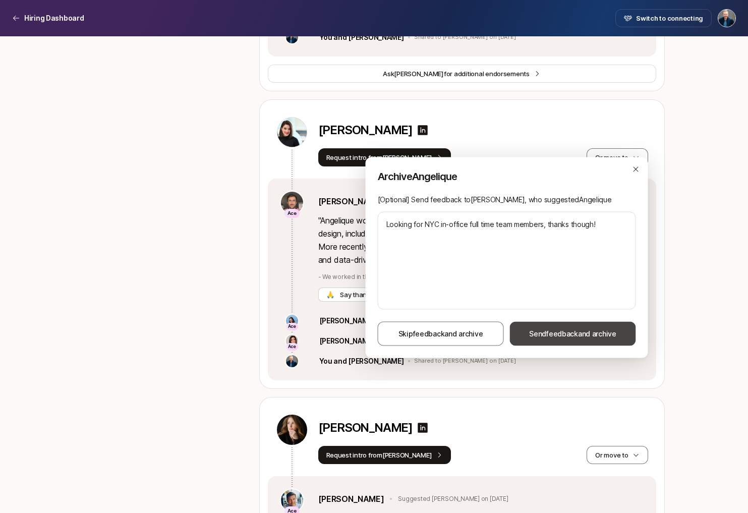
click at [553, 328] on span "Send feedback and archive" at bounding box center [572, 334] width 87 height 12
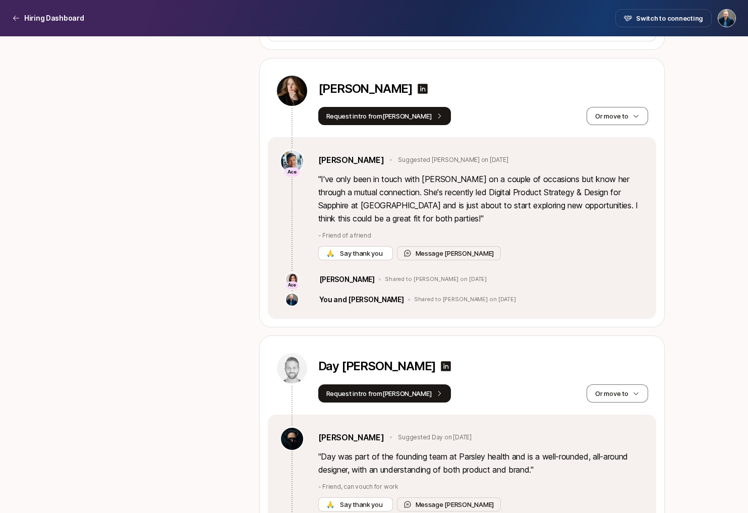
scroll to position [926, 0]
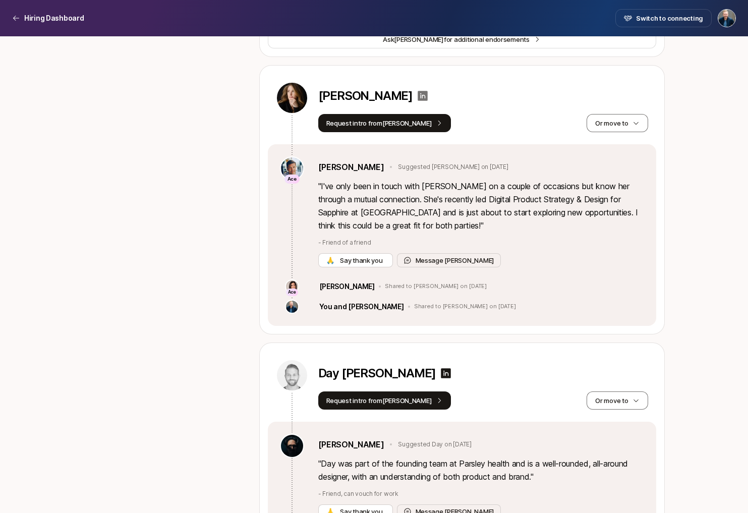
click at [418, 91] on icon at bounding box center [423, 96] width 10 height 10
click at [617, 114] on button "Or move to" at bounding box center [616, 123] width 61 height 18
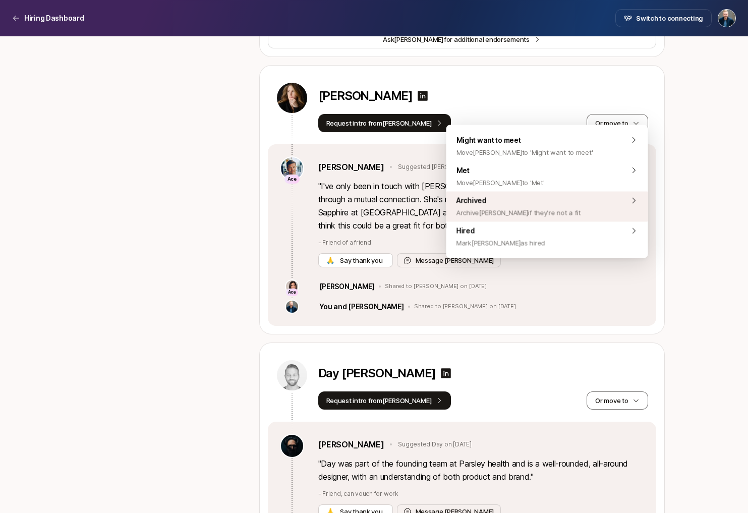
click at [560, 206] on div "Archived Archive [PERSON_NAME] if they're not a fit" at bounding box center [547, 207] width 202 height 30
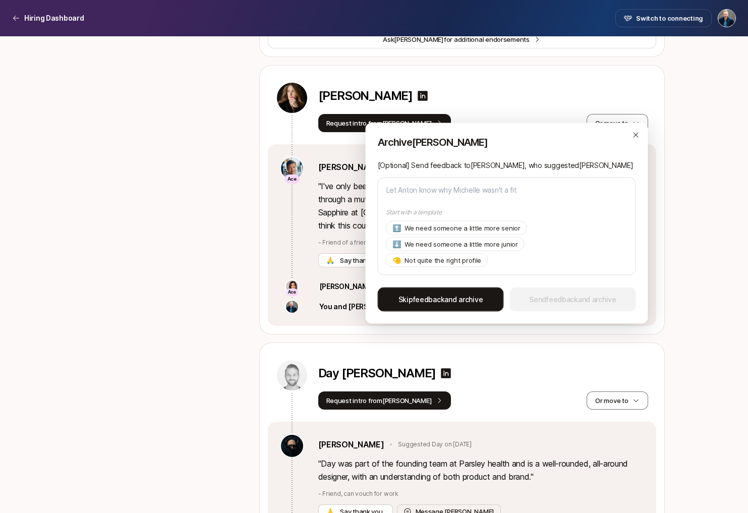
click at [451, 297] on span "Skip feedback and archive" at bounding box center [440, 299] width 85 height 12
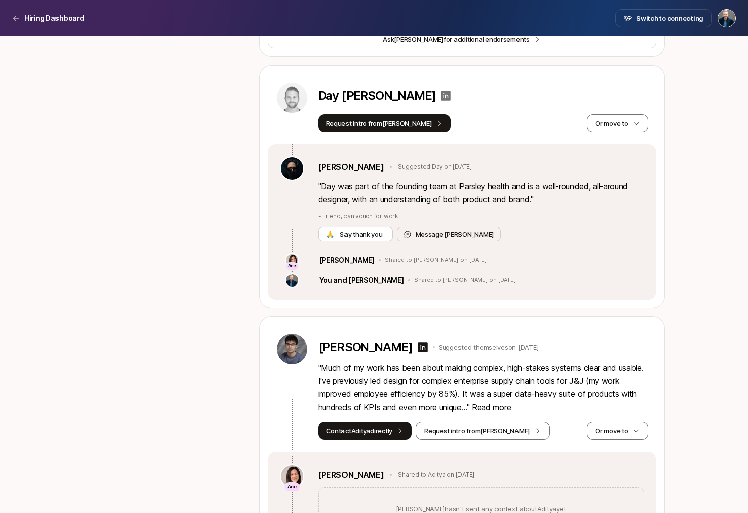
click at [440, 90] on icon at bounding box center [446, 96] width 12 height 12
click at [436, 227] on button "Message [PERSON_NAME]" at bounding box center [449, 234] width 104 height 14
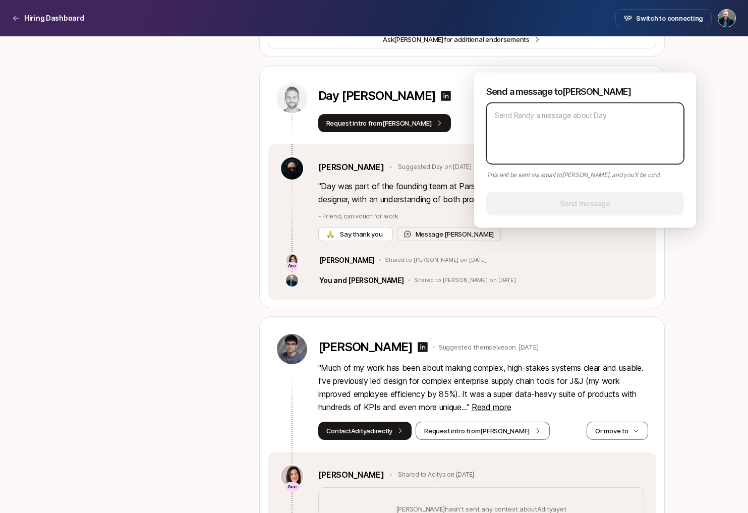
click at [533, 148] on textarea at bounding box center [585, 134] width 198 height 62
click at [439, 116] on div "Request intro from [PERSON_NAME] move to" at bounding box center [483, 123] width 330 height 18
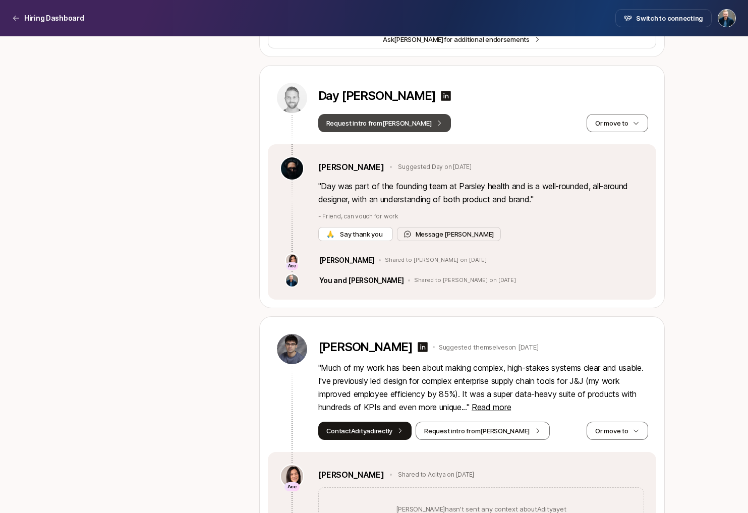
click at [393, 114] on button "Request intro from [PERSON_NAME]" at bounding box center [384, 123] width 133 height 18
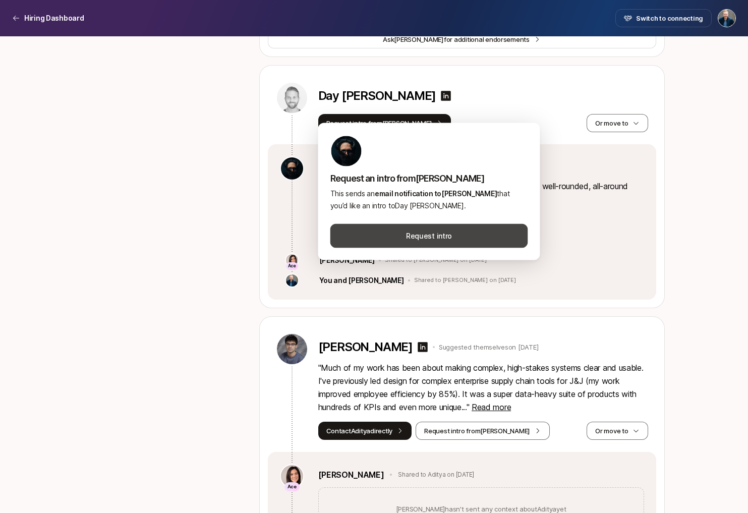
click at [423, 238] on button "Request intro" at bounding box center [429, 236] width 198 height 24
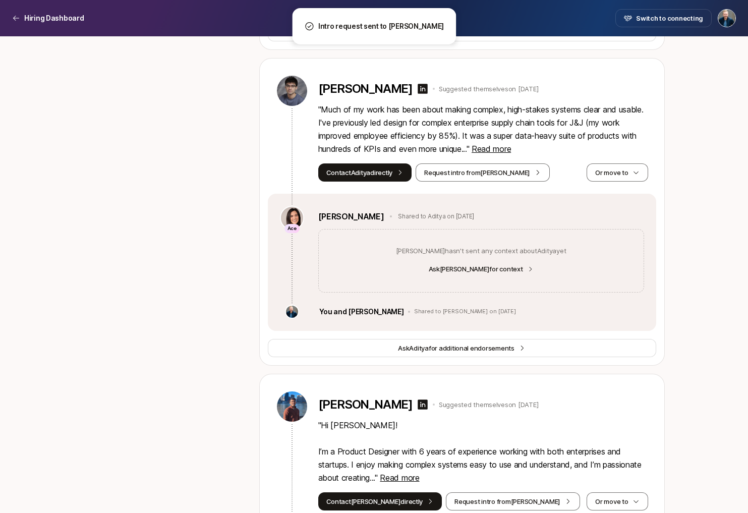
scroll to position [935, 0]
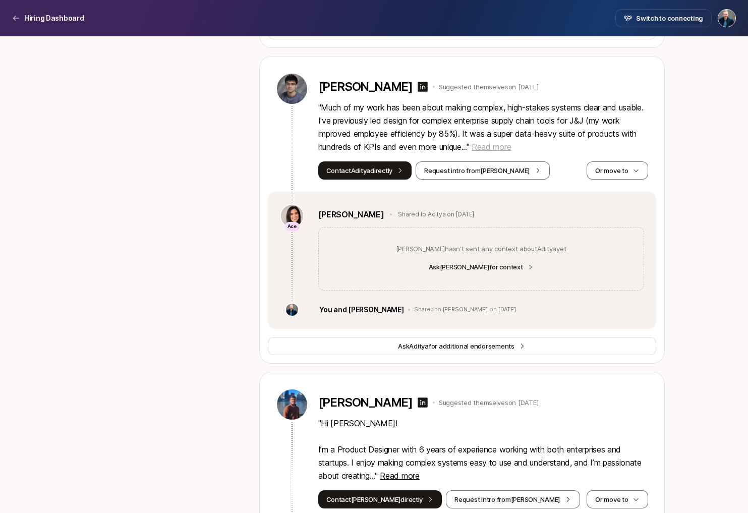
click at [511, 142] on span "Read more" at bounding box center [490, 147] width 39 height 10
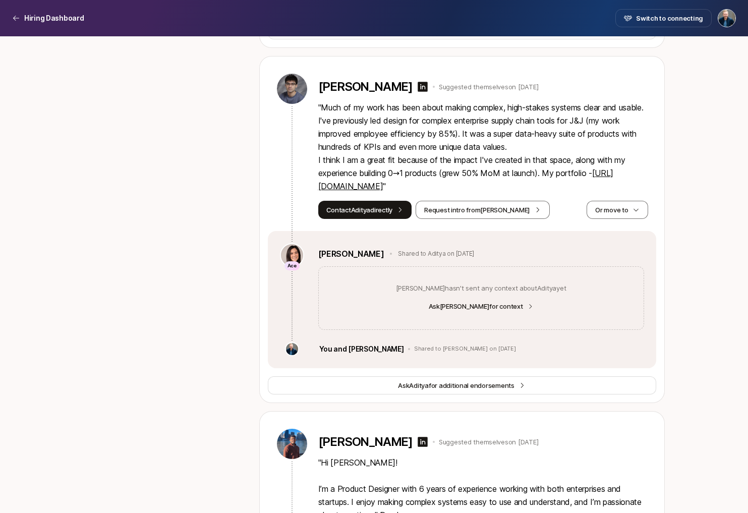
click at [386, 175] on link "[URL][DOMAIN_NAME]" at bounding box center [465, 179] width 295 height 23
click at [603, 201] on button "Or move to" at bounding box center [616, 210] width 61 height 18
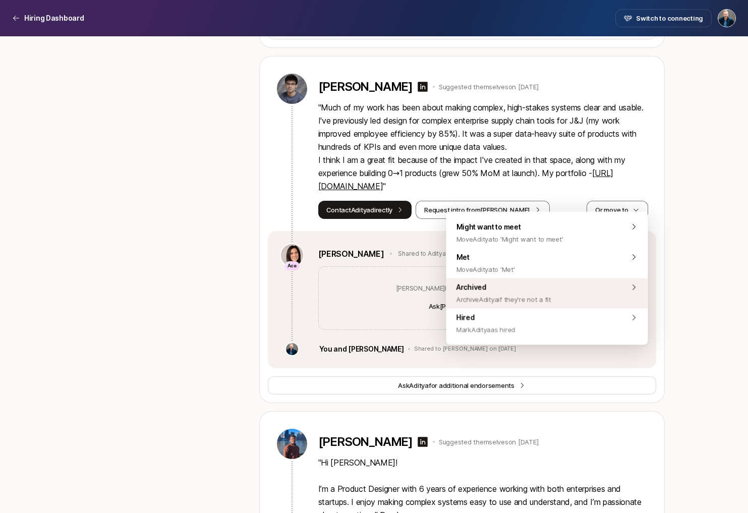
click at [520, 288] on span "Archived Archive Aditya if they're not a fit" at bounding box center [503, 293] width 95 height 24
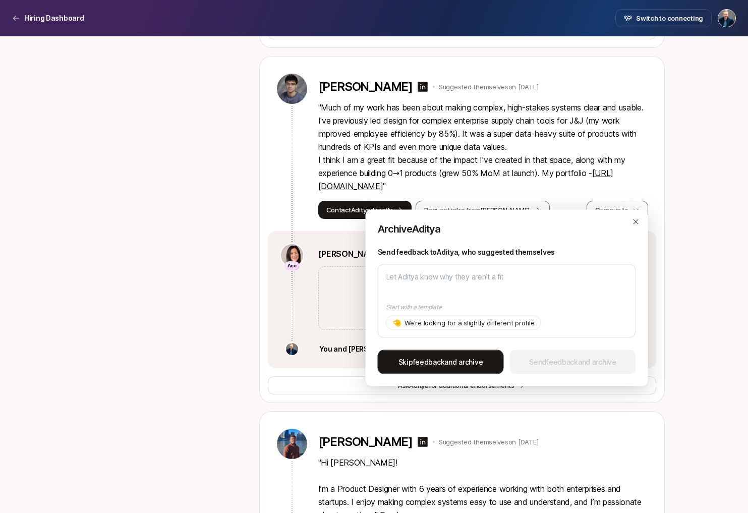
click at [459, 358] on span "Skip feedback and archive" at bounding box center [440, 362] width 85 height 12
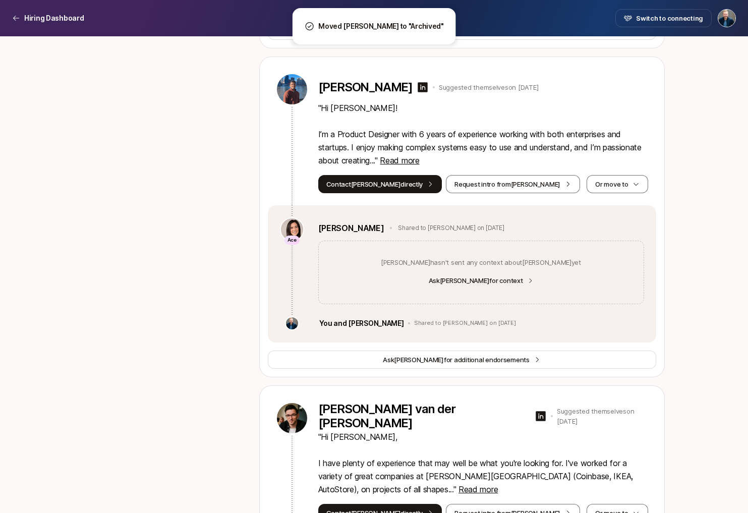
scroll to position [926, 0]
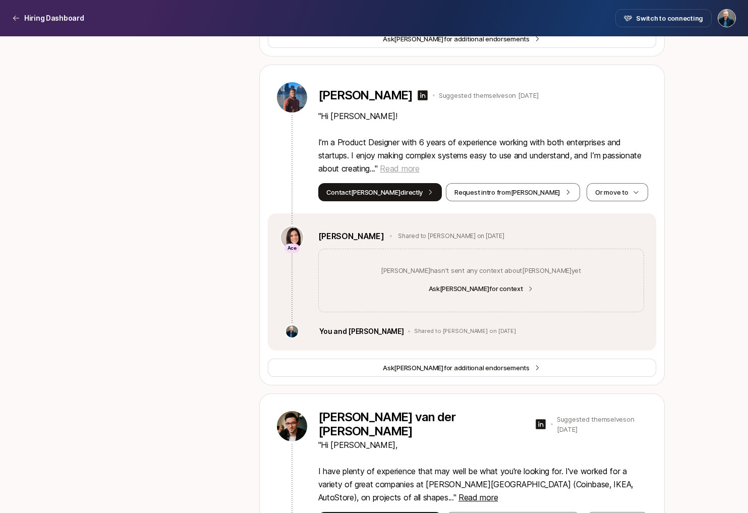
click at [407, 163] on span "Read more" at bounding box center [399, 168] width 39 height 10
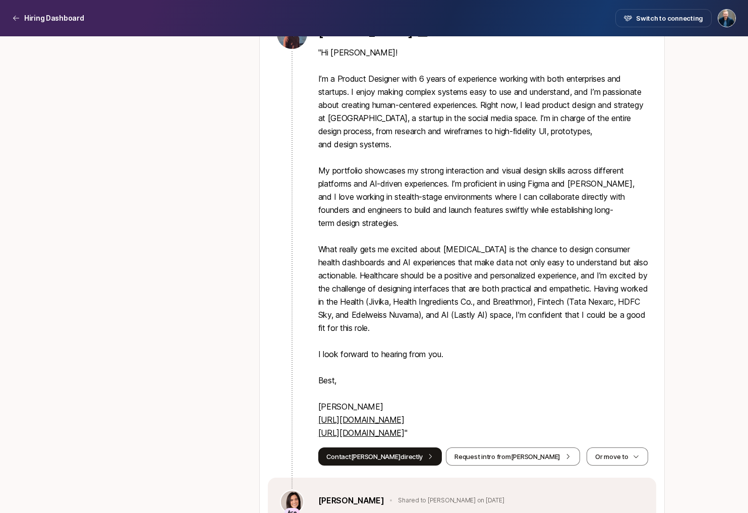
scroll to position [1007, 0]
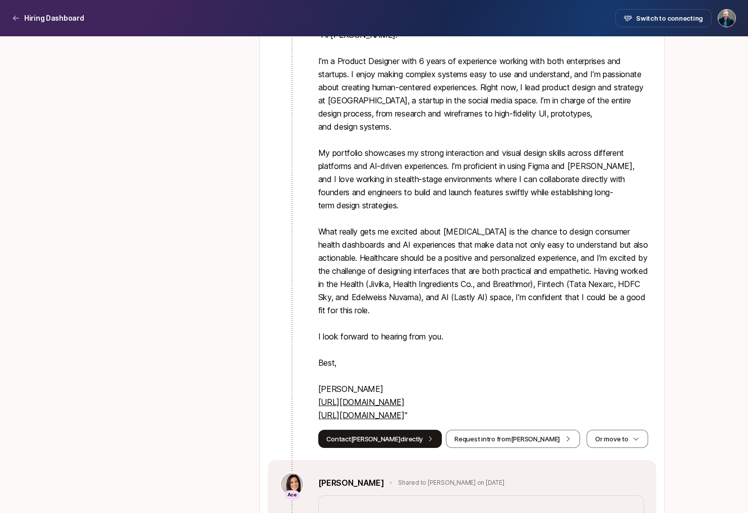
click at [381, 397] on link "[URL][DOMAIN_NAME]" at bounding box center [361, 402] width 86 height 10
click at [613, 430] on button "Or move to" at bounding box center [616, 439] width 61 height 18
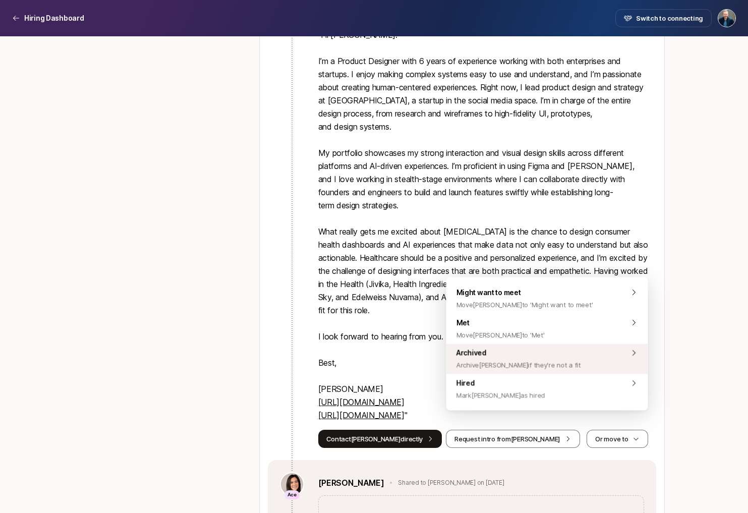
click at [574, 356] on div "Archived Archive [PERSON_NAME] if they're not a fit" at bounding box center [547, 359] width 202 height 30
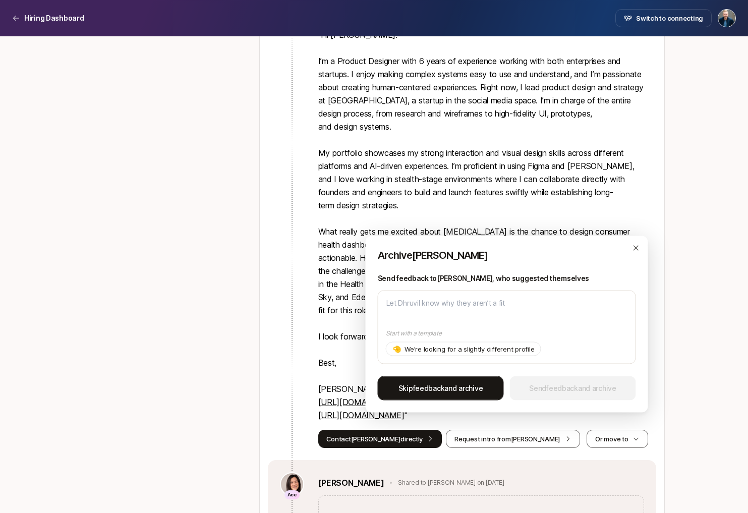
click at [464, 379] on button "Skip feedback and archive" at bounding box center [441, 388] width 126 height 24
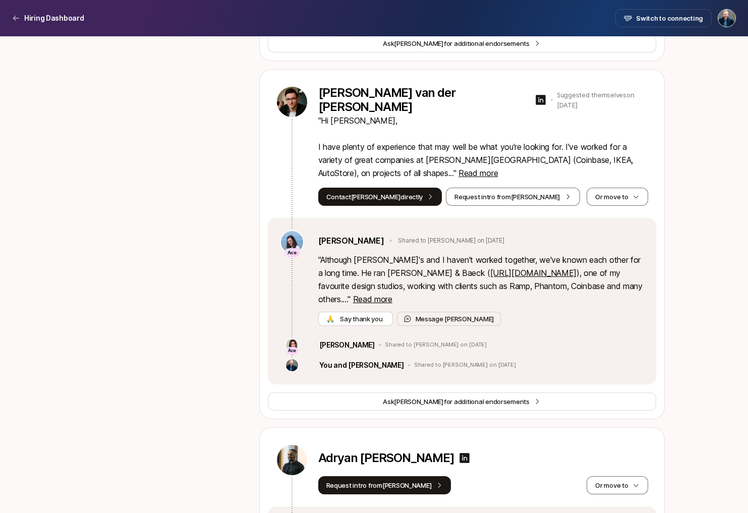
scroll to position [874, 0]
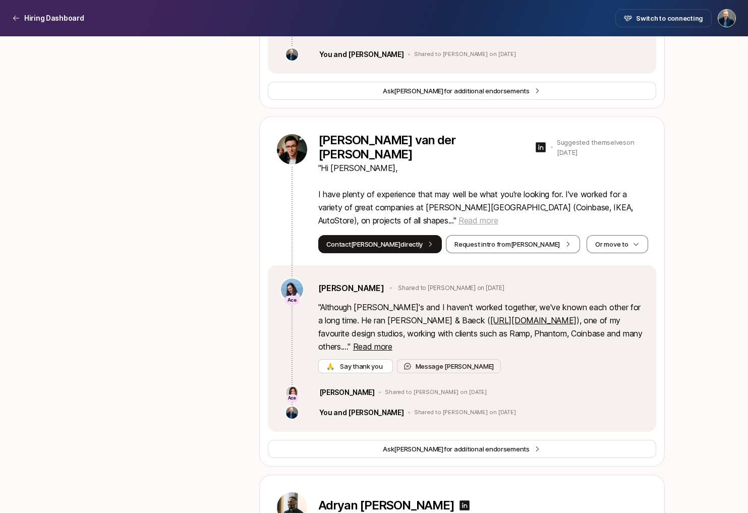
click at [458, 215] on span "Read more" at bounding box center [477, 220] width 39 height 10
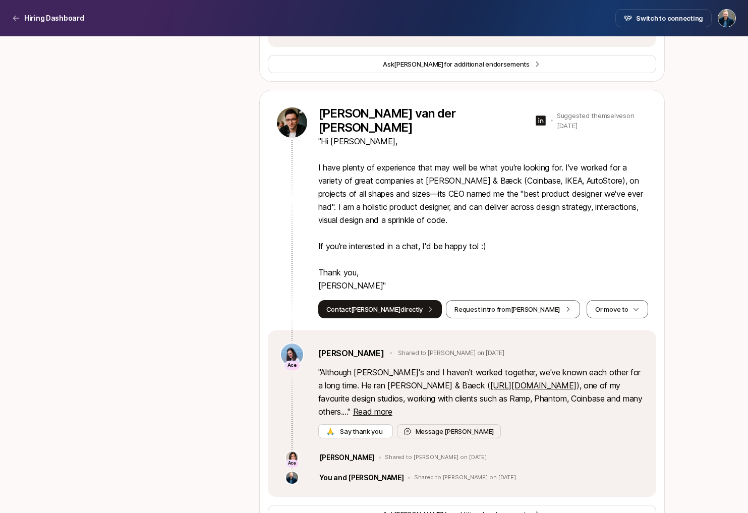
scroll to position [906, 0]
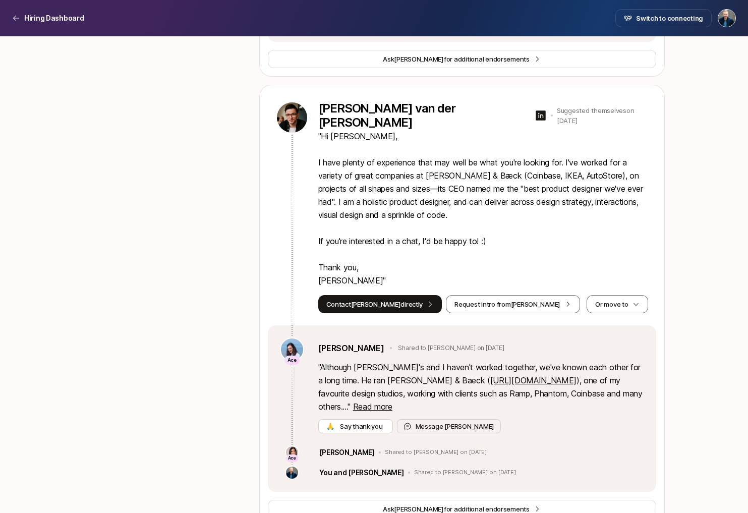
click at [490, 375] on link "[URL][DOMAIN_NAME]" at bounding box center [533, 380] width 86 height 10
click at [376, 295] on button "Contact [PERSON_NAME] directly" at bounding box center [380, 304] width 124 height 18
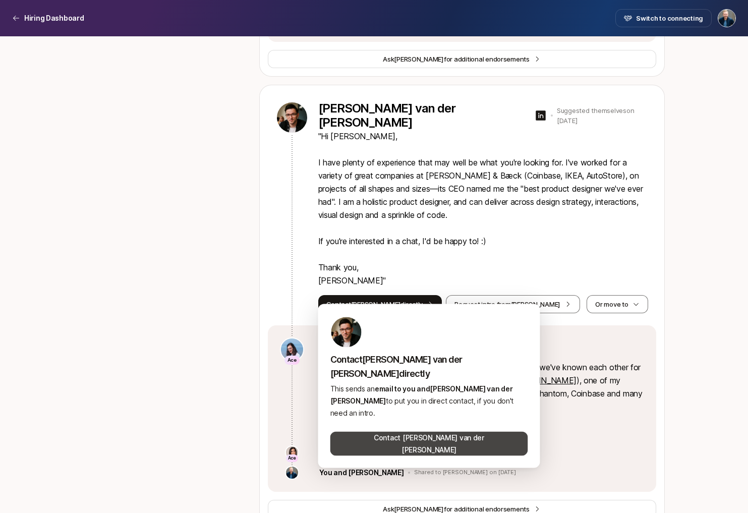
click at [415, 432] on button "Contact [PERSON_NAME] van der [PERSON_NAME]" at bounding box center [429, 444] width 198 height 24
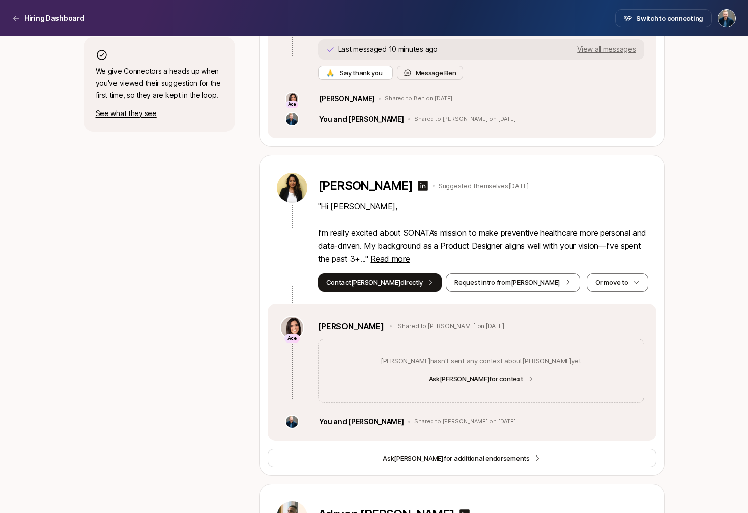
scroll to position [512, 0]
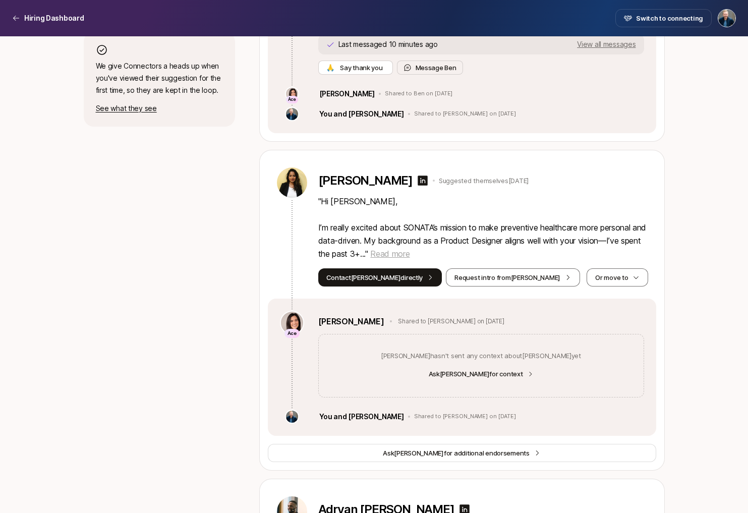
click at [409, 249] on span "Read more" at bounding box center [389, 254] width 39 height 10
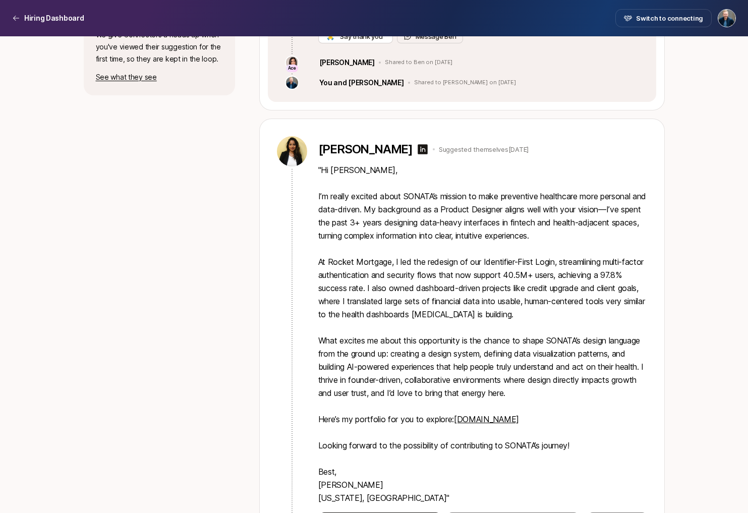
scroll to position [598, 0]
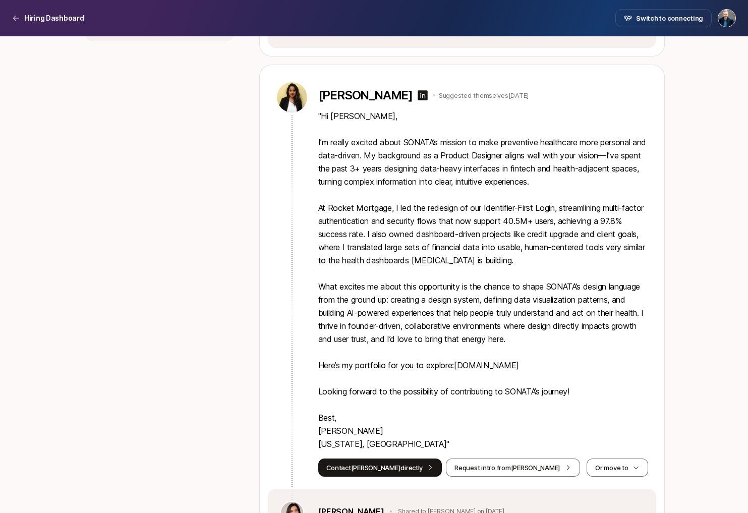
click at [488, 360] on link "[DOMAIN_NAME]" at bounding box center [486, 365] width 65 height 10
click at [616, 458] on button "Or move to" at bounding box center [616, 467] width 61 height 18
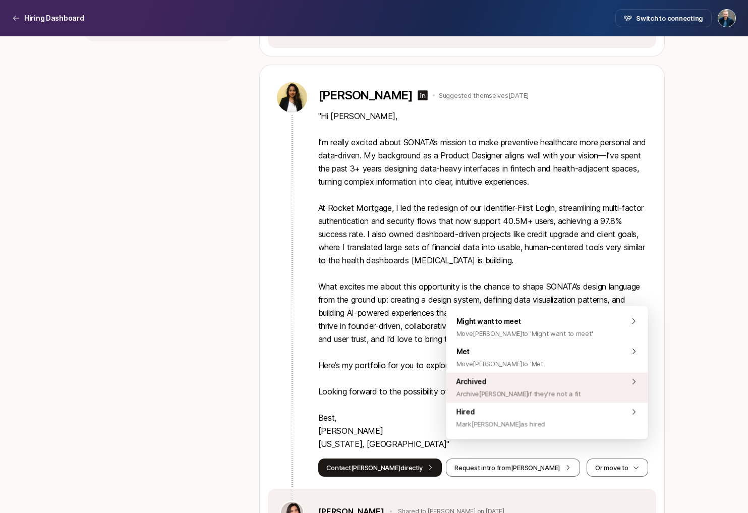
click at [582, 386] on div "Archived Archive [PERSON_NAME] if they're not a fit" at bounding box center [547, 388] width 202 height 30
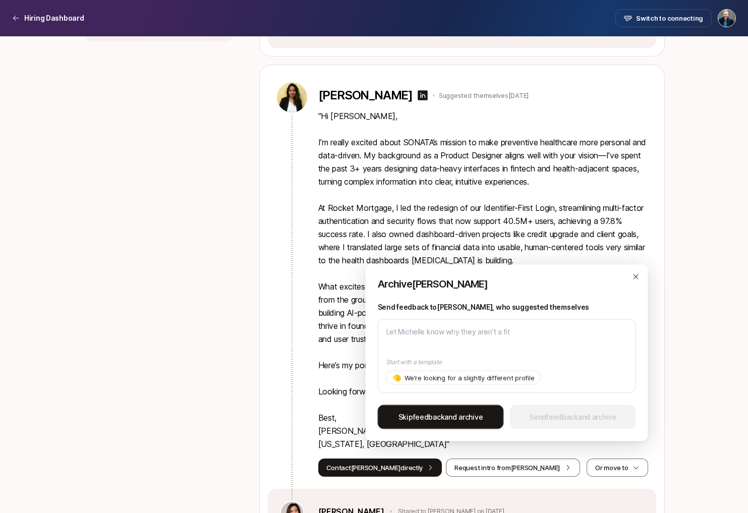
click at [473, 410] on button "Skip feedback and archive" at bounding box center [441, 417] width 126 height 24
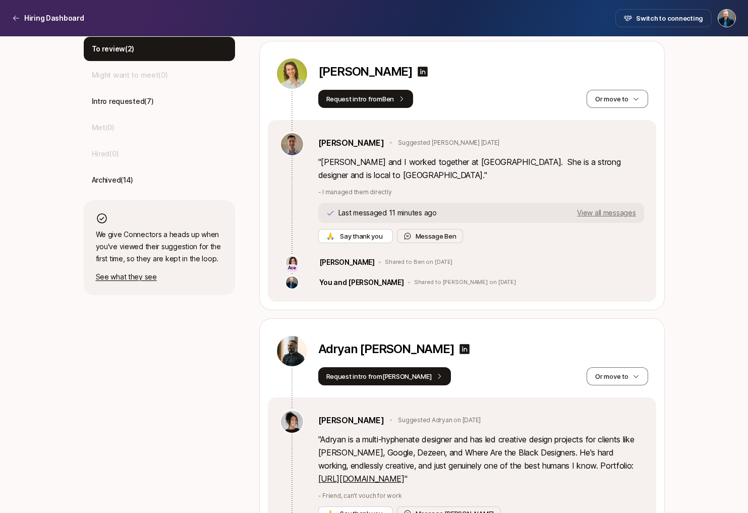
scroll to position [413, 0]
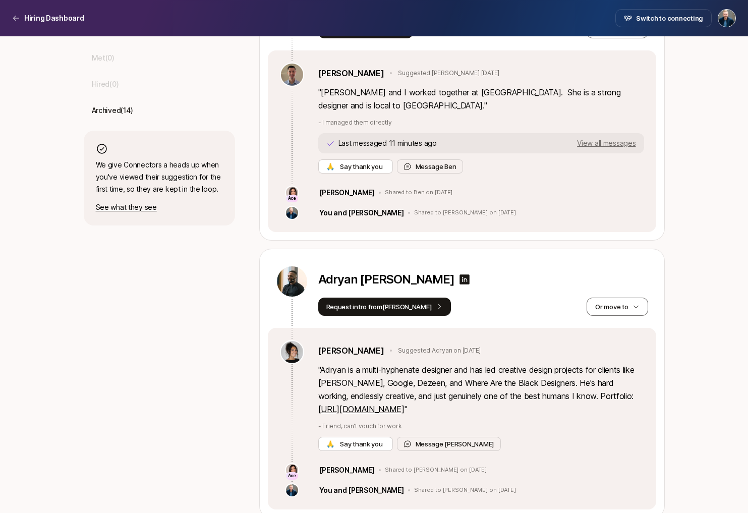
click at [404, 404] on link "[URL][DOMAIN_NAME]" at bounding box center [361, 409] width 86 height 10
click at [617, 297] on button "Or move to" at bounding box center [616, 306] width 61 height 18
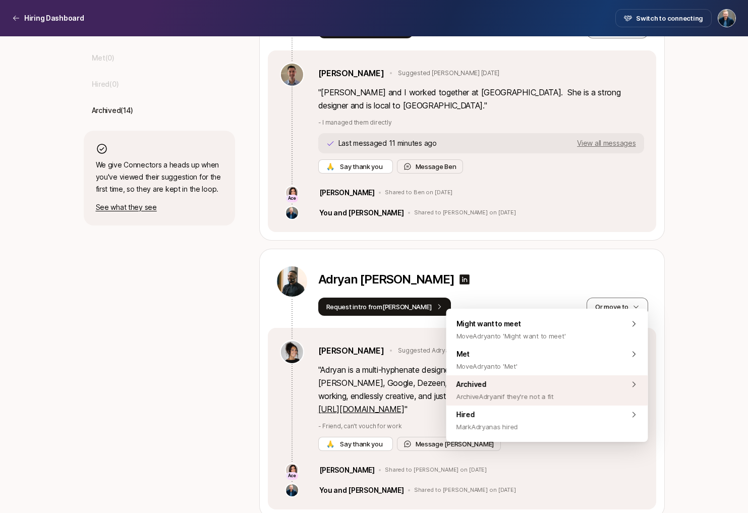
click at [551, 383] on span "Archived Archive Adryan if they're not a fit" at bounding box center [504, 390] width 97 height 24
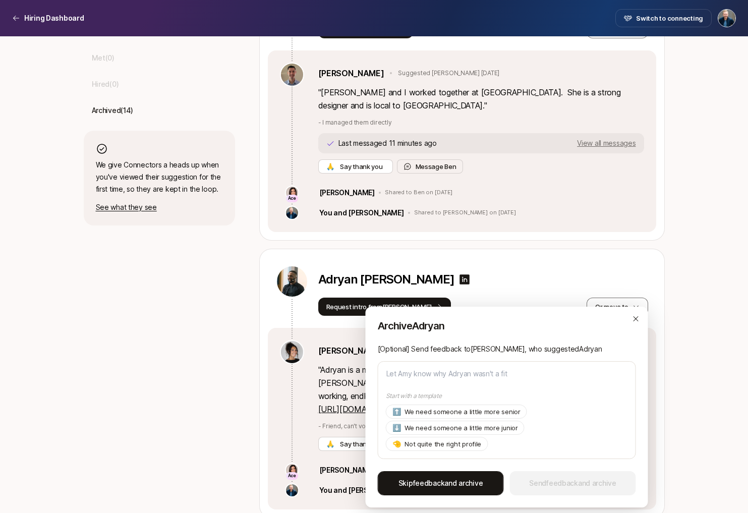
click at [453, 487] on span "Skip feedback and archive" at bounding box center [440, 483] width 85 height 12
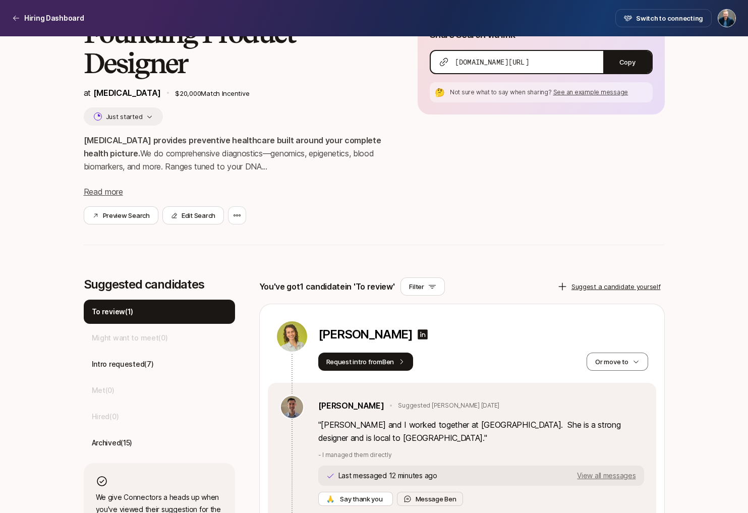
scroll to position [136, 0]
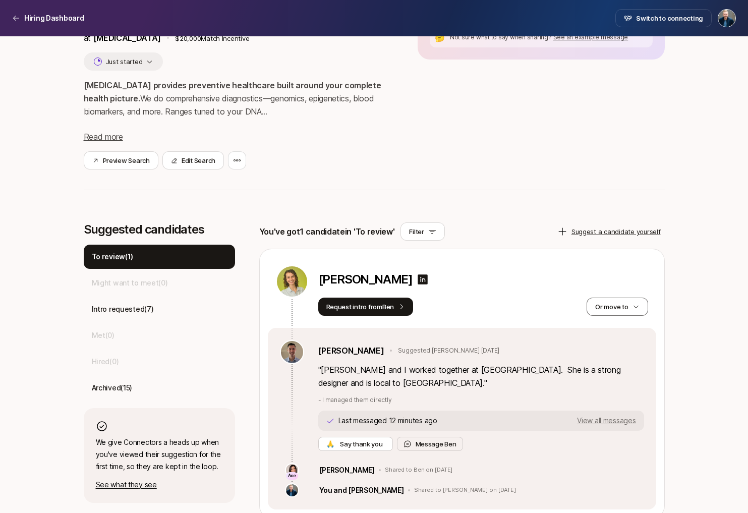
click at [600, 417] on span "View all messages" at bounding box center [606, 420] width 58 height 7
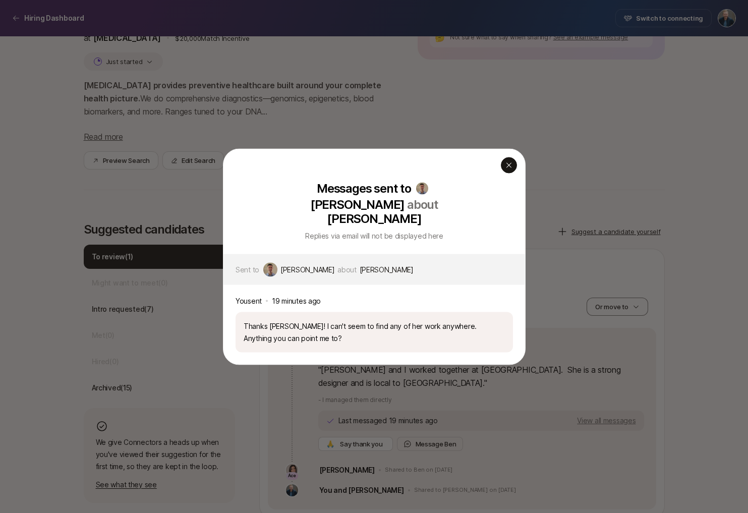
click at [506, 169] on icon "button" at bounding box center [509, 165] width 8 height 8
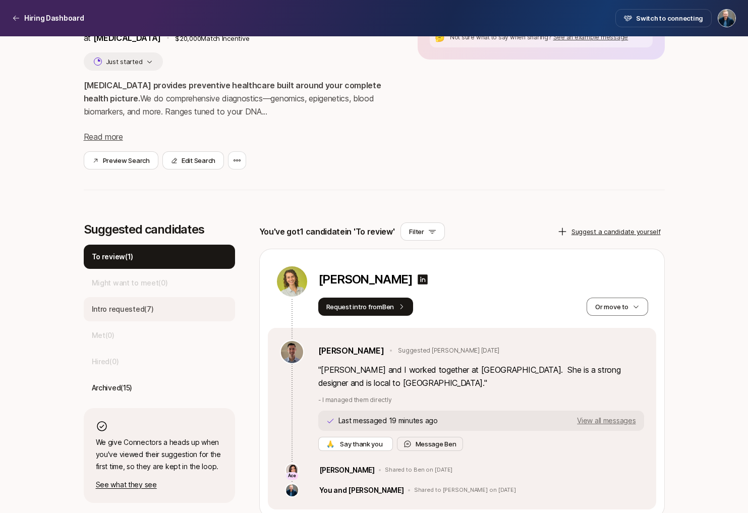
click at [157, 315] on div "Intro requested ( 7 )" at bounding box center [159, 309] width 151 height 24
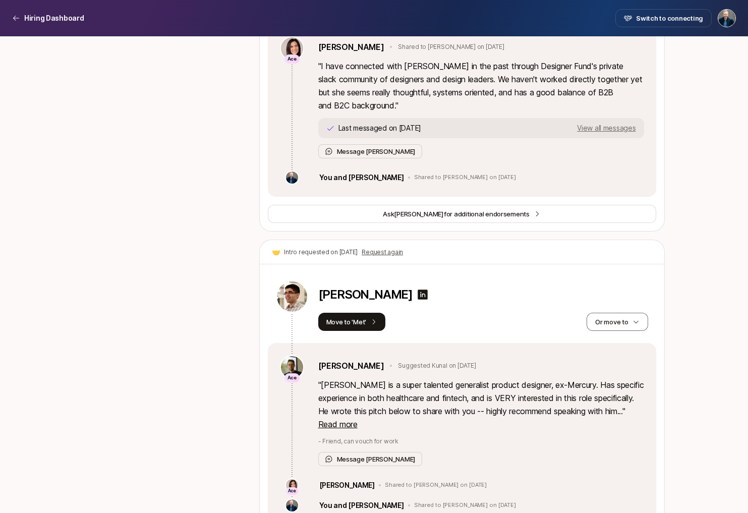
scroll to position [2162, 0]
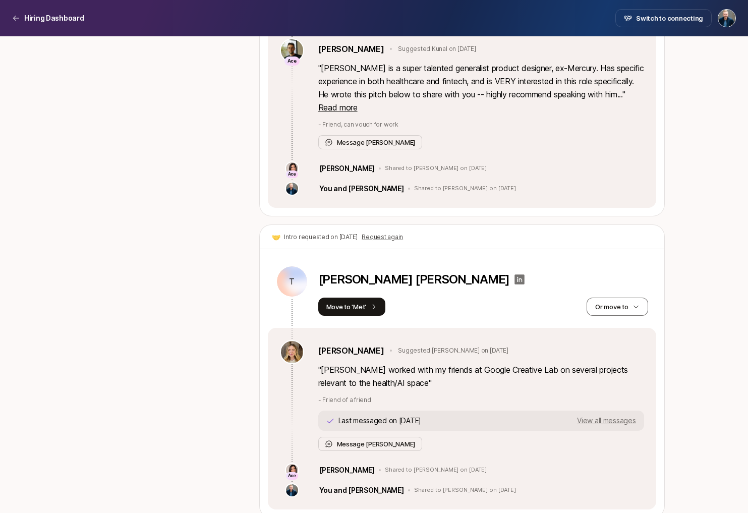
click at [514, 274] on icon at bounding box center [519, 279] width 10 height 10
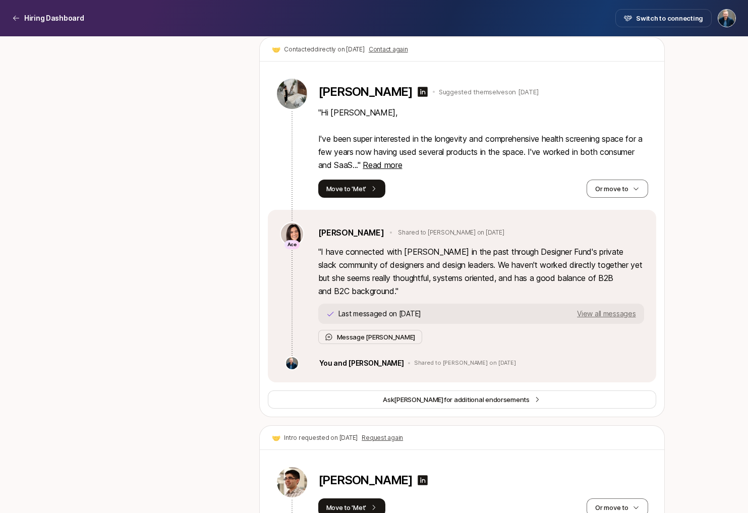
scroll to position [1662, 0]
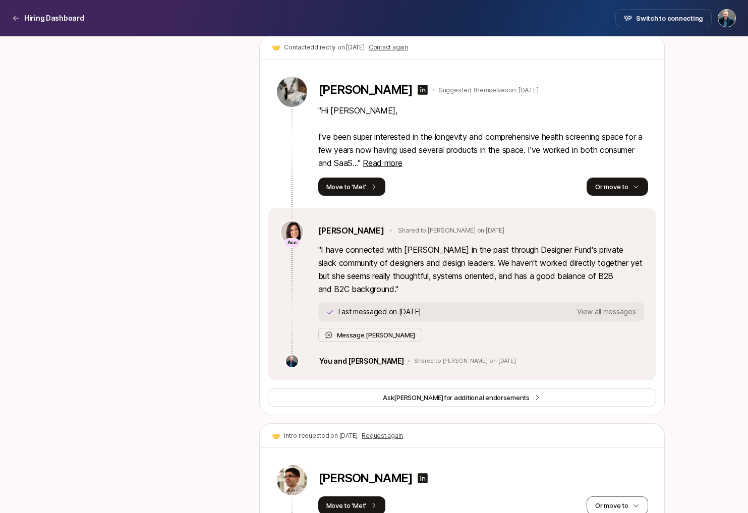
click at [623, 177] on button "Or move to" at bounding box center [616, 186] width 61 height 18
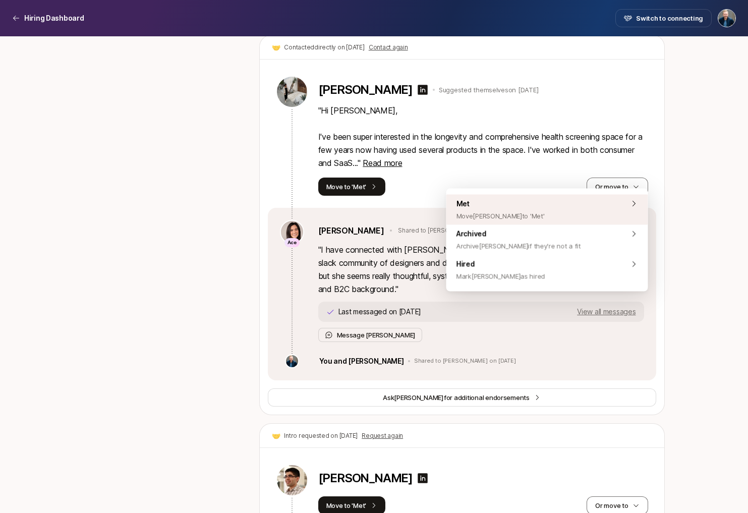
click at [554, 207] on div "Met Move [PERSON_NAME] to 'Met'" at bounding box center [547, 210] width 202 height 30
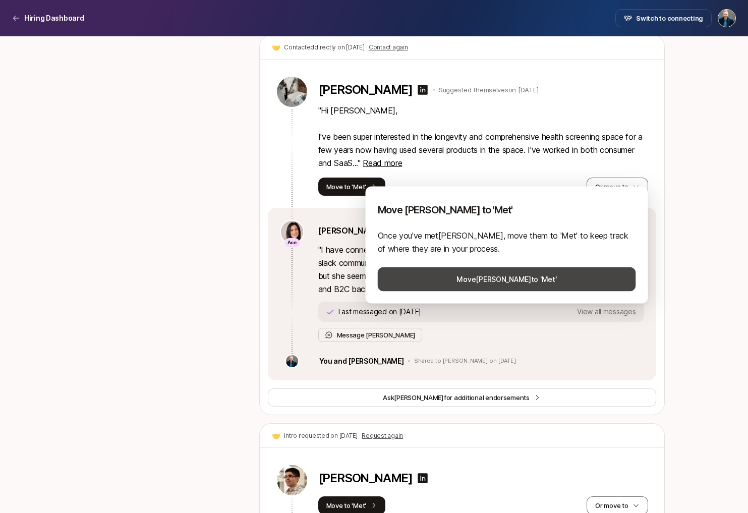
click at [506, 278] on button "Move [PERSON_NAME] to 'Met'" at bounding box center [507, 279] width 258 height 24
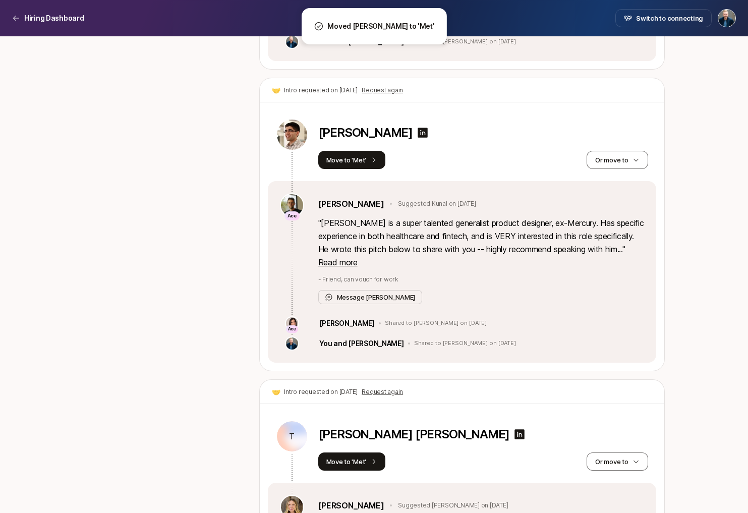
scroll to position [1612, 0]
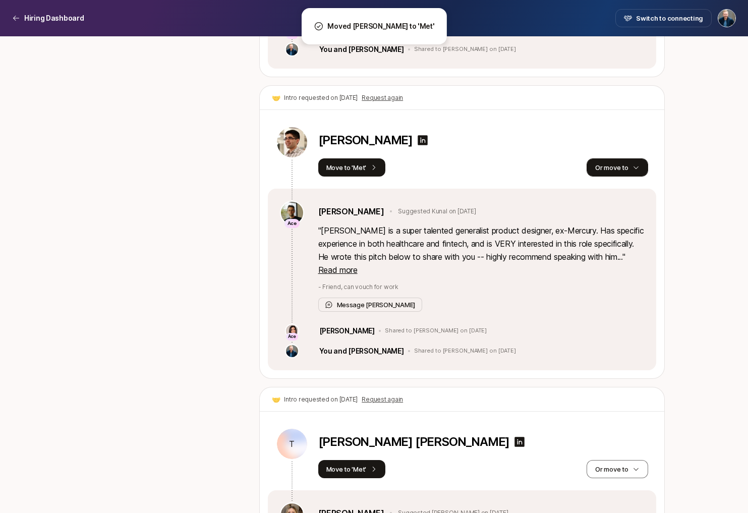
click at [622, 158] on button "Or move to" at bounding box center [616, 167] width 61 height 18
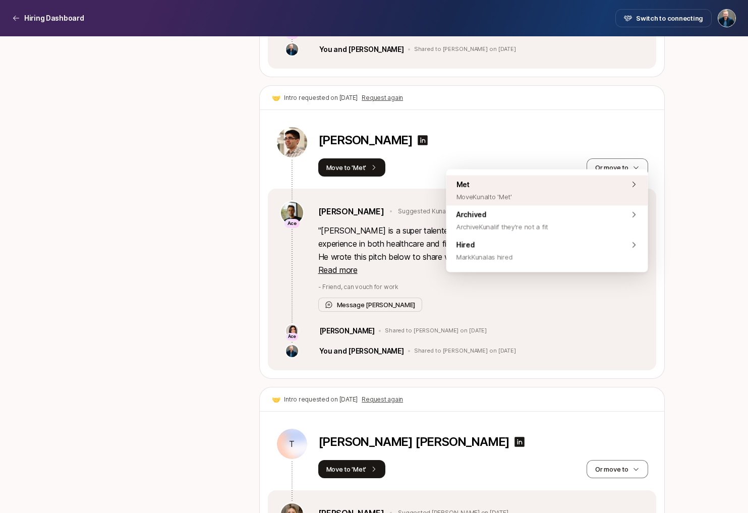
click at [553, 191] on div "Met Move [PERSON_NAME] to 'Met'" at bounding box center [547, 190] width 202 height 30
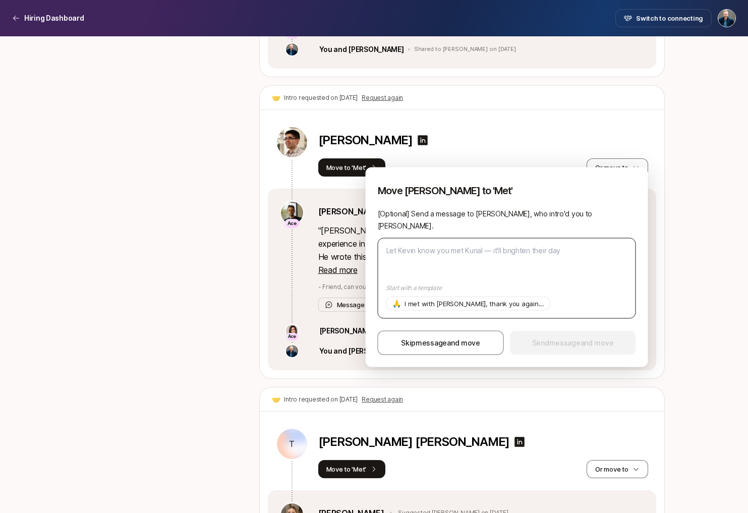
click at [499, 242] on textarea at bounding box center [507, 278] width 258 height 81
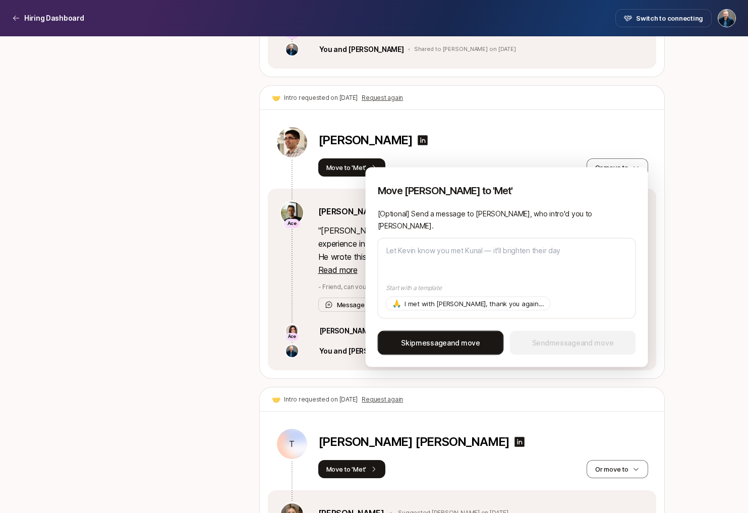
click at [453, 337] on span "Skip message and move" at bounding box center [440, 343] width 79 height 12
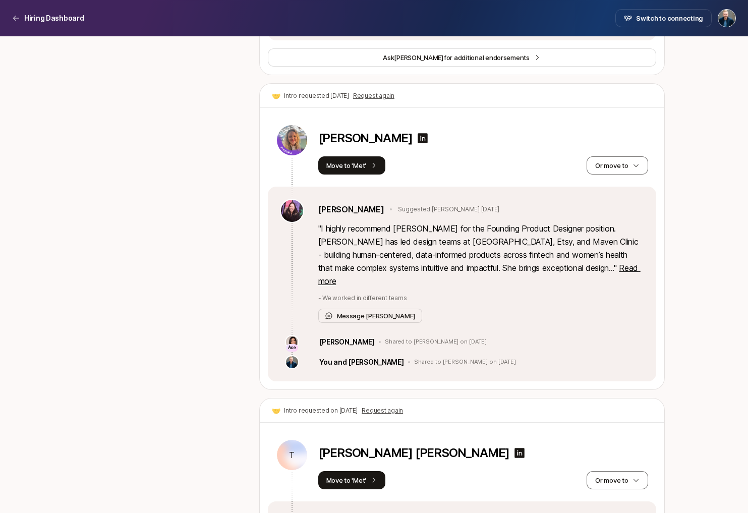
scroll to position [1300, 0]
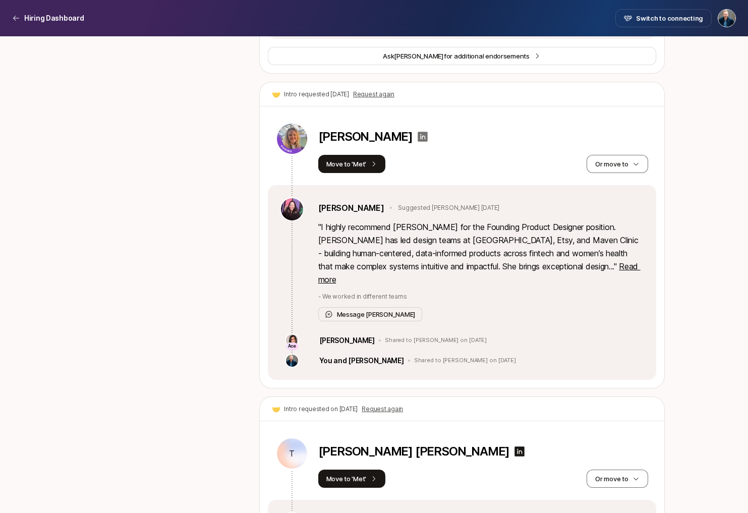
click at [416, 136] on icon at bounding box center [422, 137] width 12 height 12
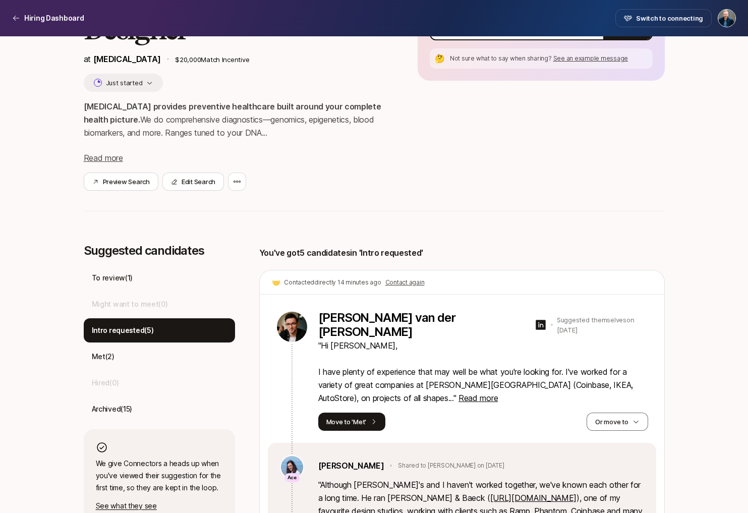
scroll to position [113, 0]
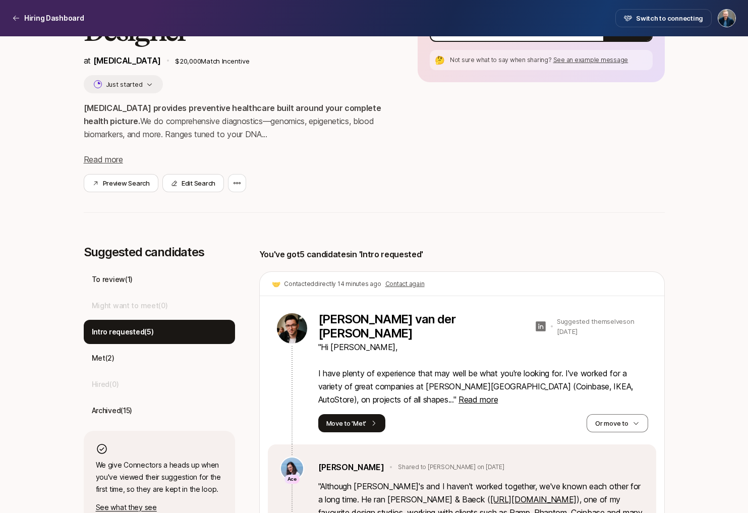
click at [535, 324] on icon at bounding box center [540, 326] width 10 height 10
